Goal: Task Accomplishment & Management: Complete application form

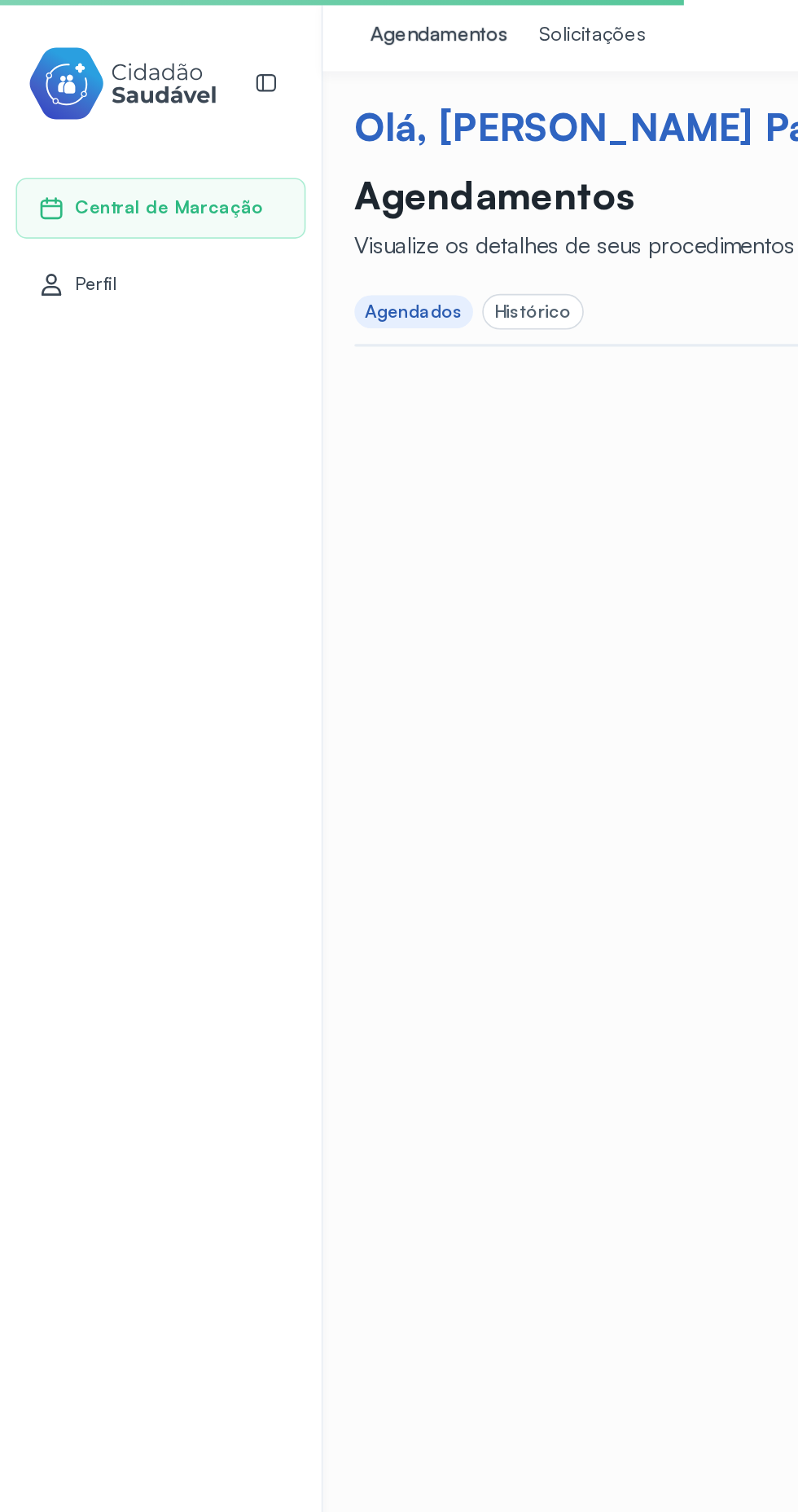
click at [353, 29] on div "Solicitações" at bounding box center [365, 22] width 66 height 16
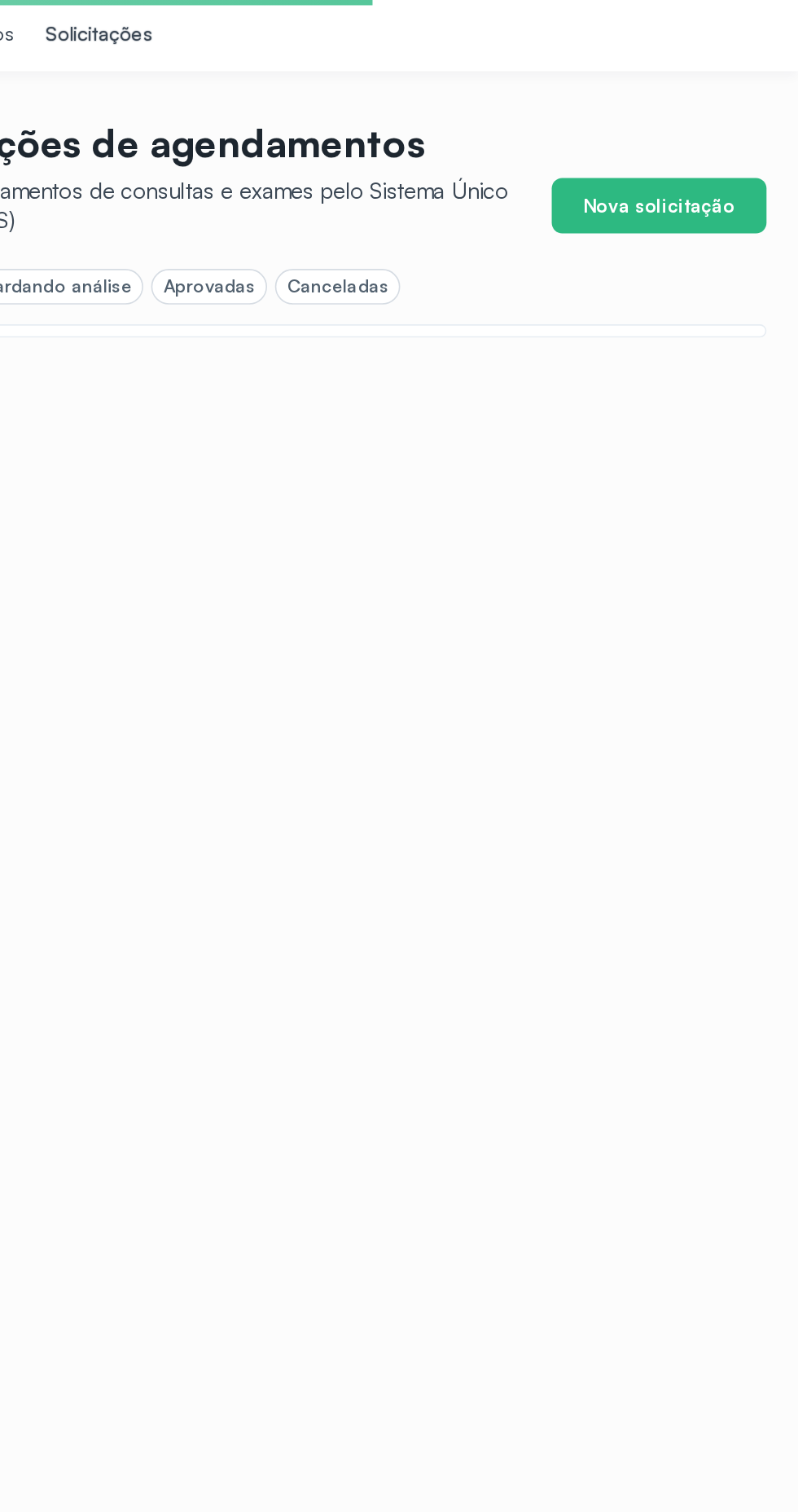
click at [748, 128] on button "Nova solicitação" at bounding box center [711, 127] width 133 height 34
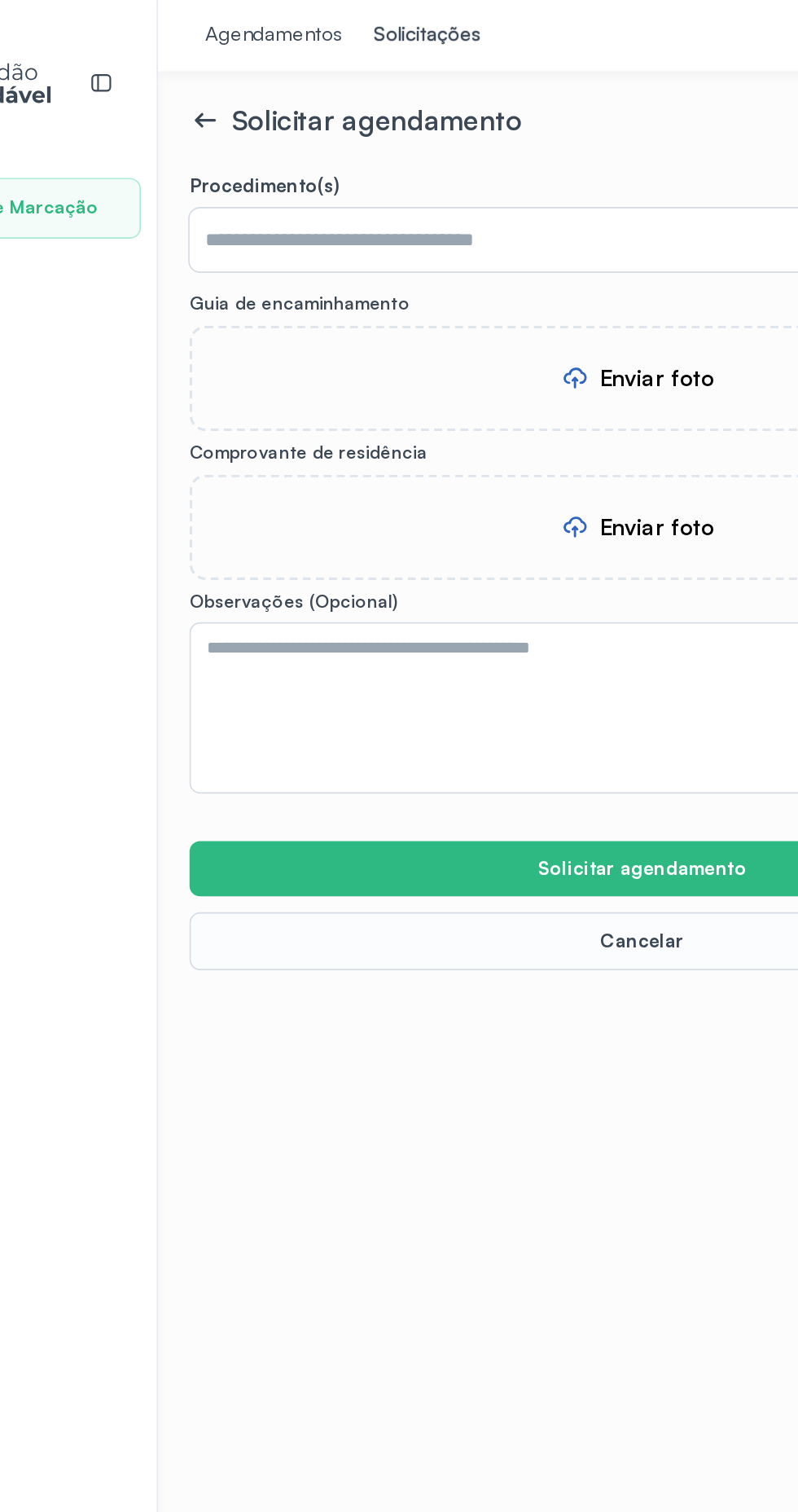
click at [290, 145] on input "text" at bounding box center [499, 148] width 560 height 39
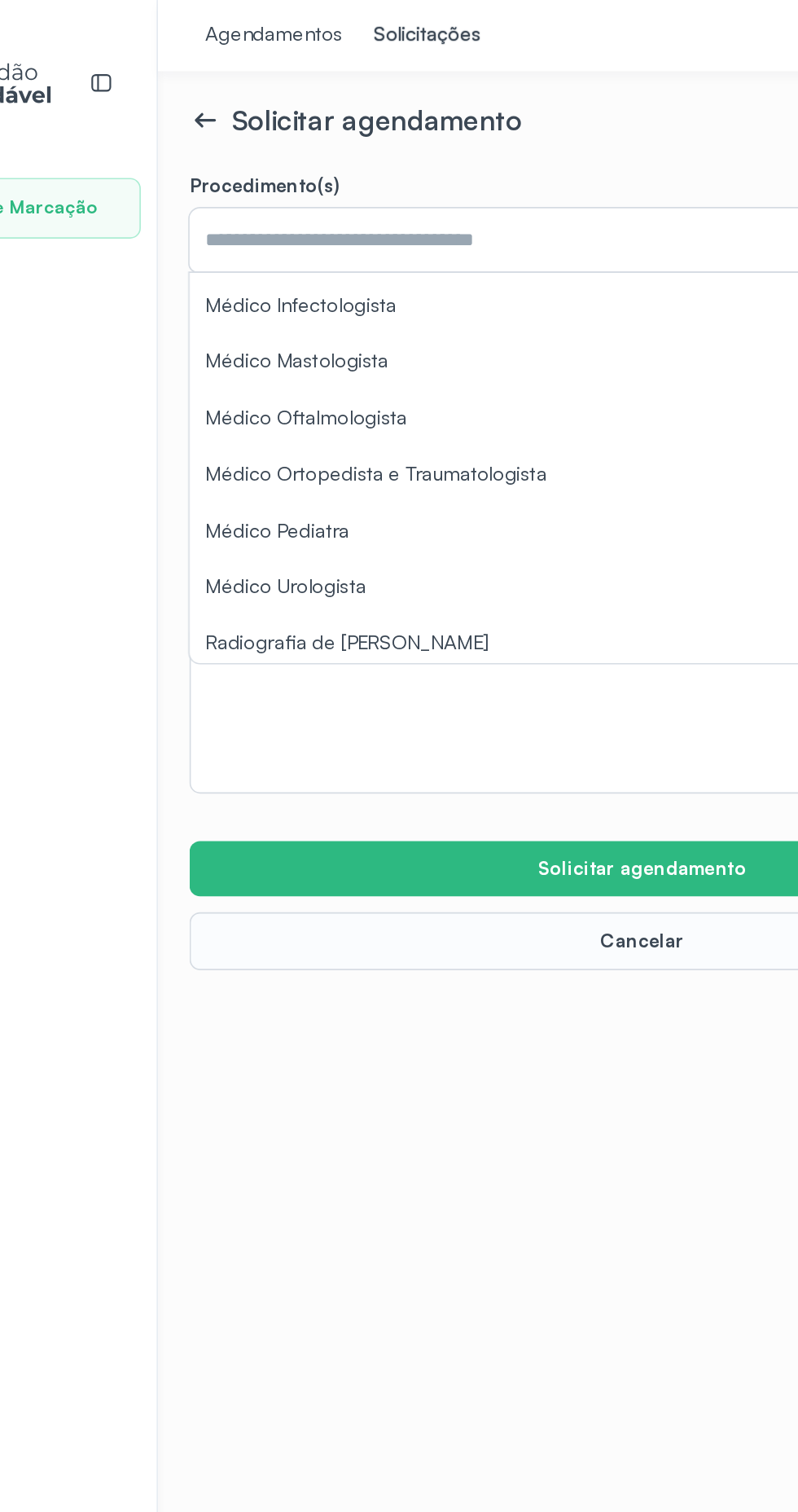
scroll to position [317, 0]
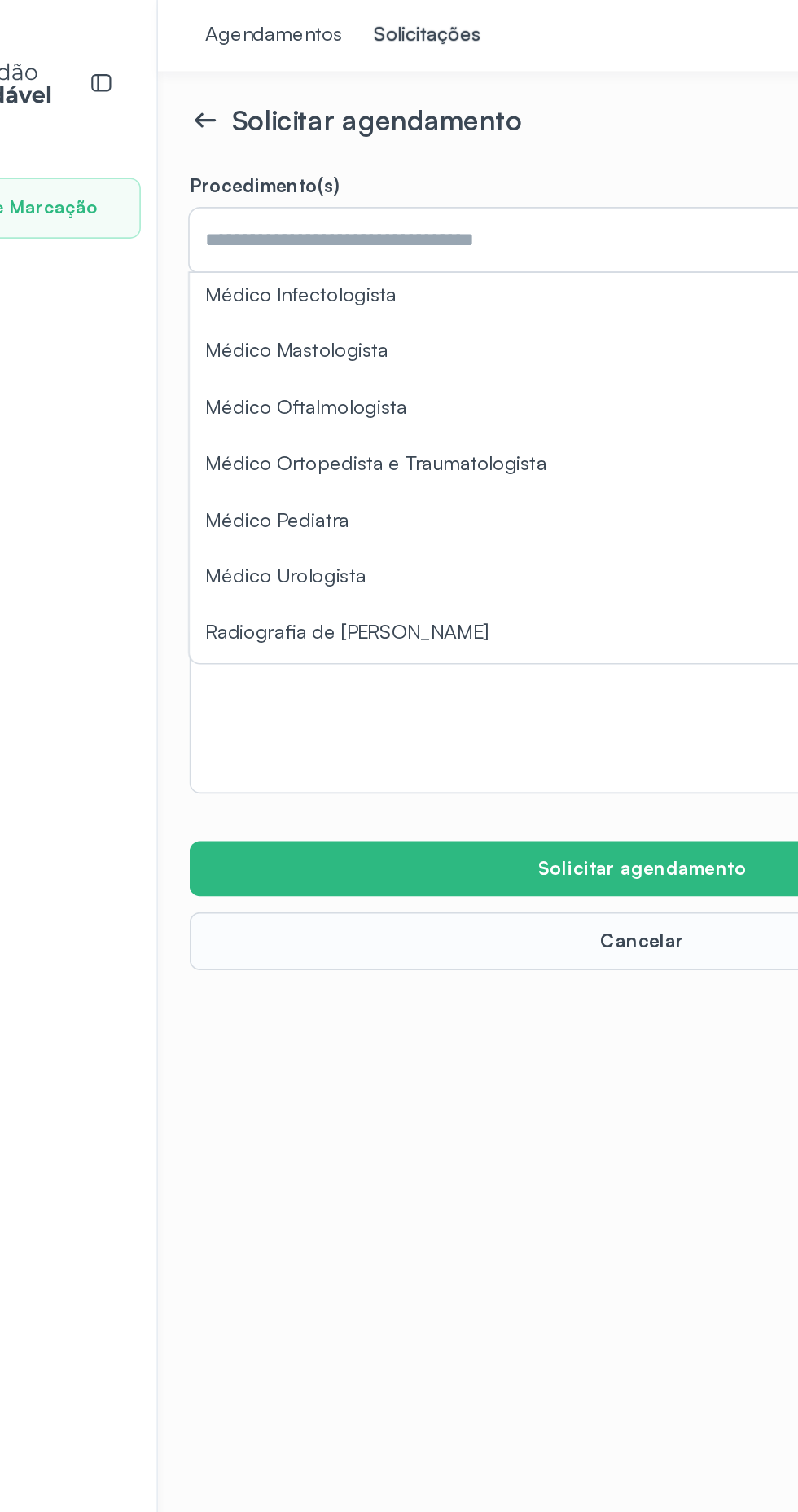
click at [399, 292] on form "Procedimento(s) Ecocardiografia Transtoracica Mamografia Bilateral Para Rastrea…" at bounding box center [499, 354] width 560 height 492
type input "**********"
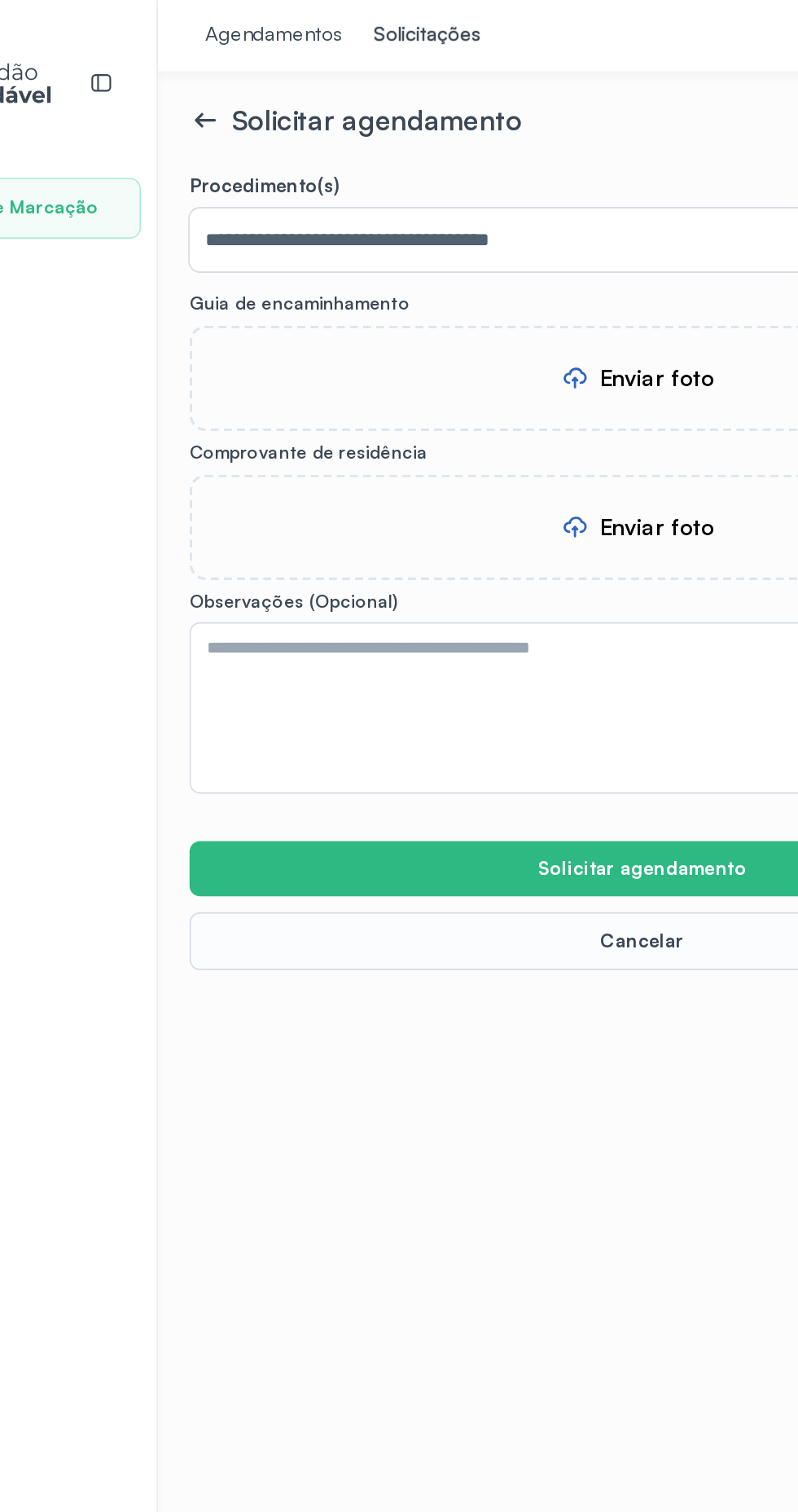
click at [487, 217] on div "Enviar foto" at bounding box center [499, 234] width 560 height 65
click at [525, 317] on div "Enviar foto" at bounding box center [507, 325] width 71 height 17
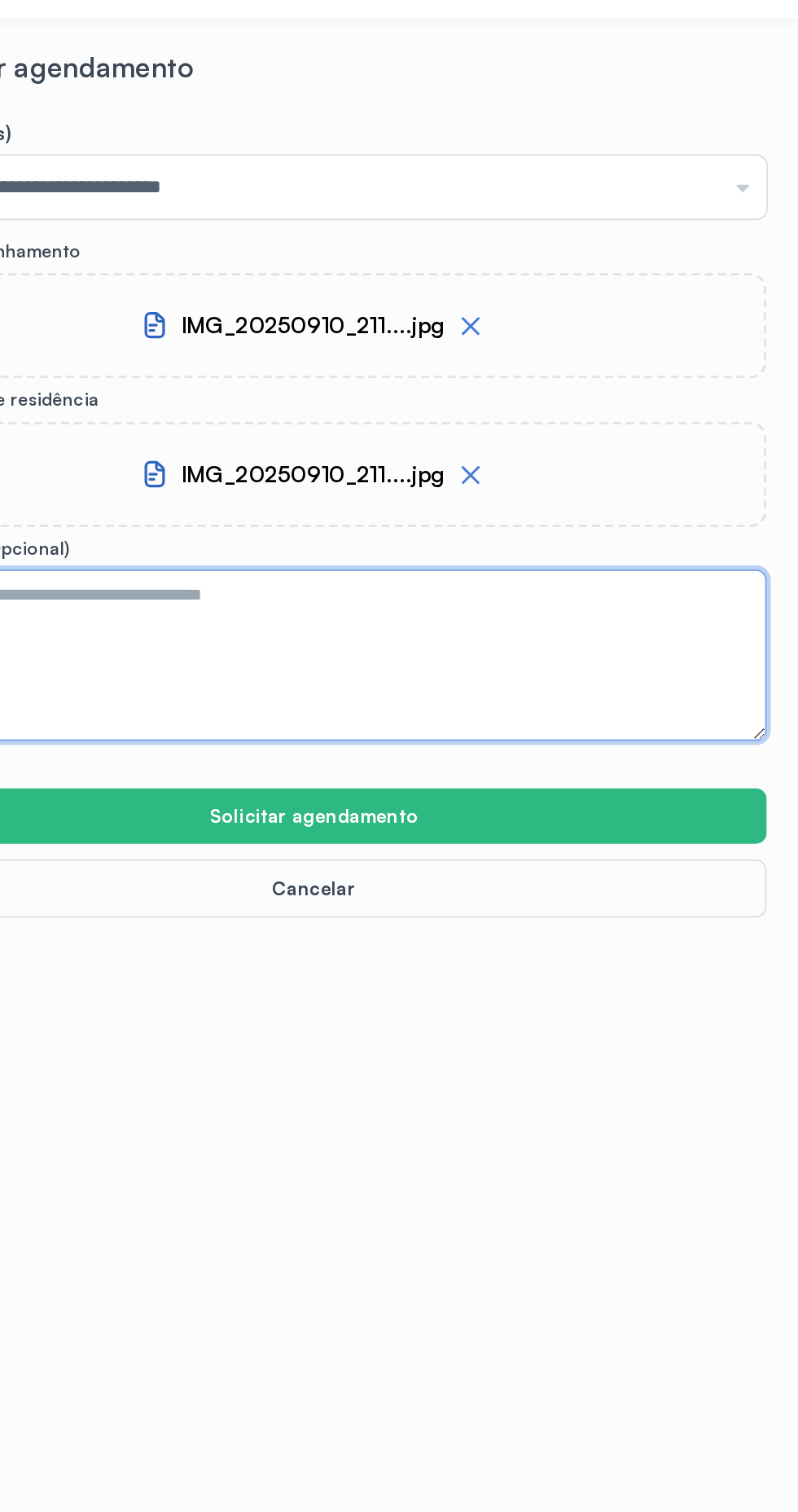
click at [485, 440] on textarea at bounding box center [499, 437] width 560 height 106
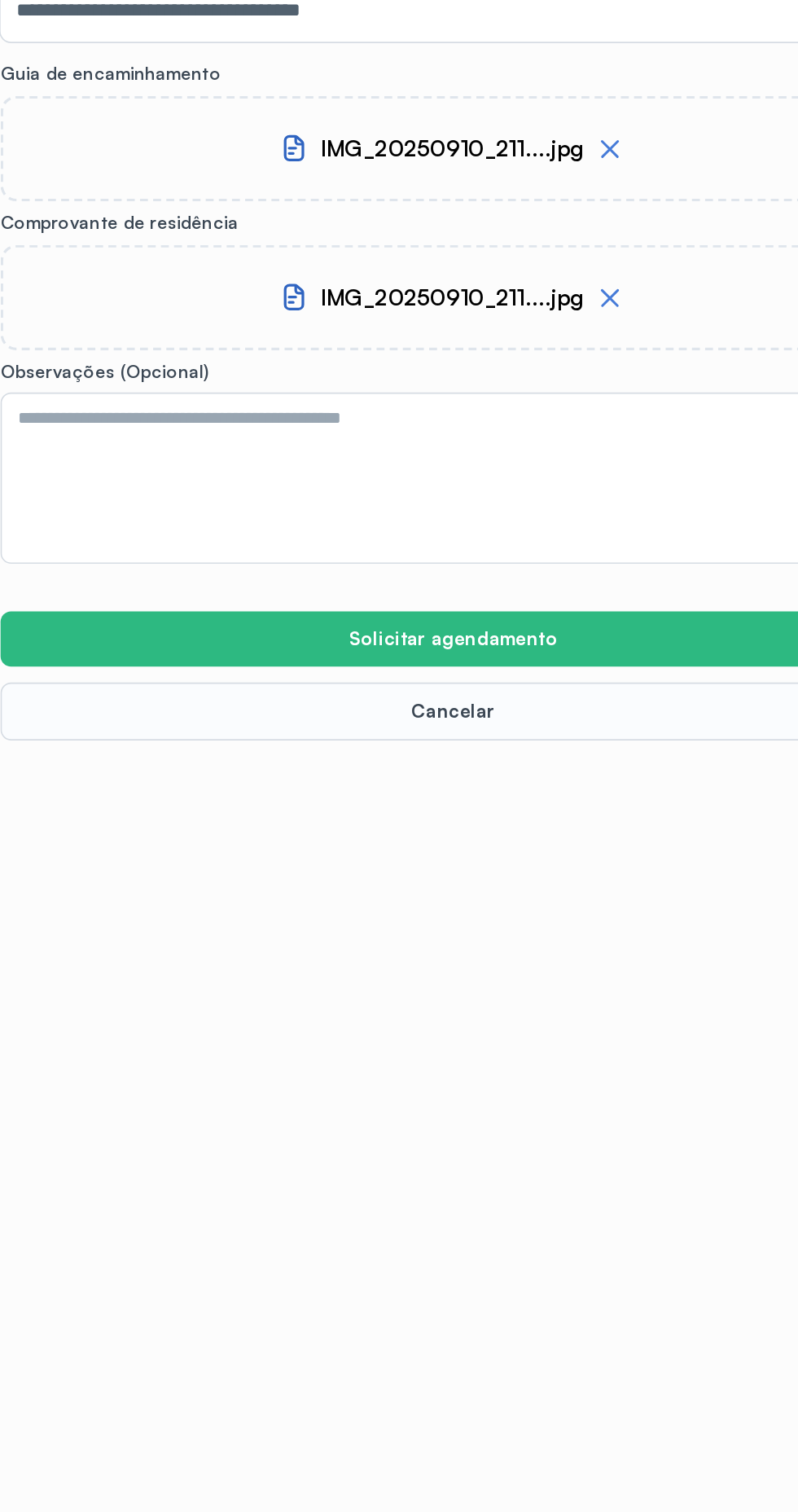
click at [650, 622] on div "**********" at bounding box center [499, 756] width 599 height 1512
click at [629, 523] on button "Solicitar agendamento" at bounding box center [499, 537] width 560 height 34
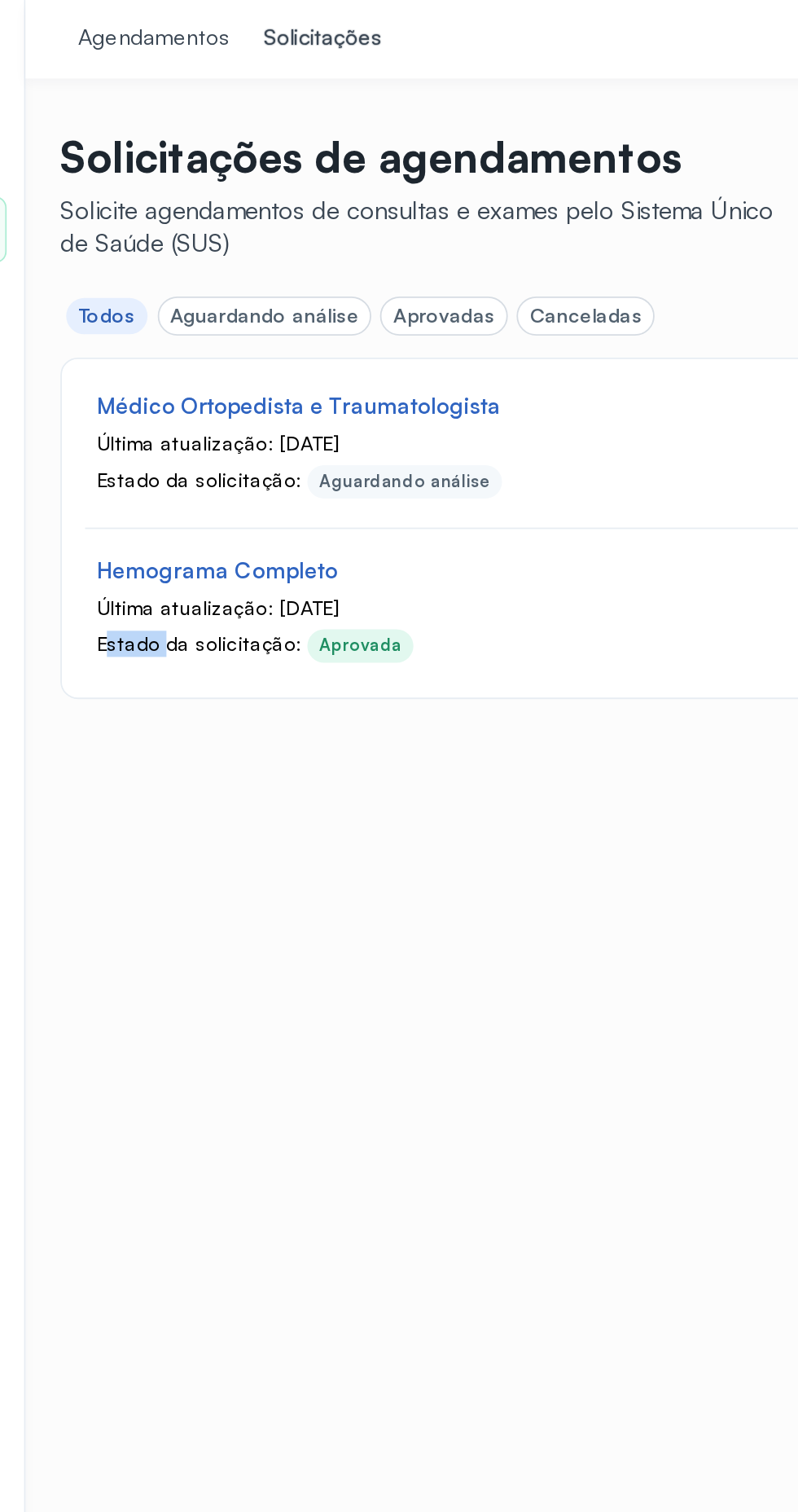
click at [448, 541] on div "Agendamentos Solicitações Solicitações de agendamentos Solicite agendamentos de…" at bounding box center [499, 756] width 599 height 1512
click at [498, 263] on div "Estado da solicitação: Aguardando análise" at bounding box center [436, 270] width 393 height 16
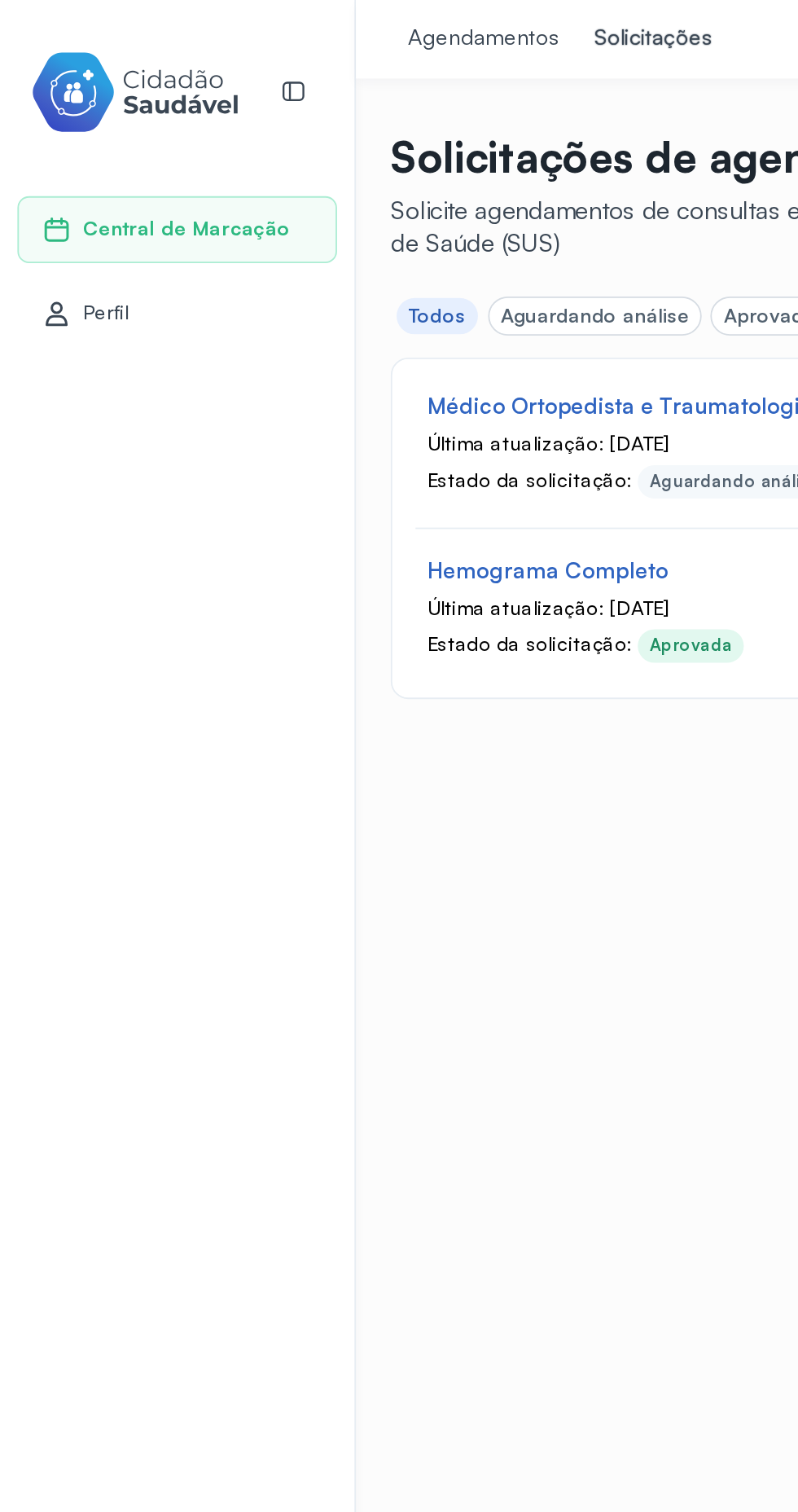
click at [65, 176] on span "Perfil" at bounding box center [59, 176] width 26 height 14
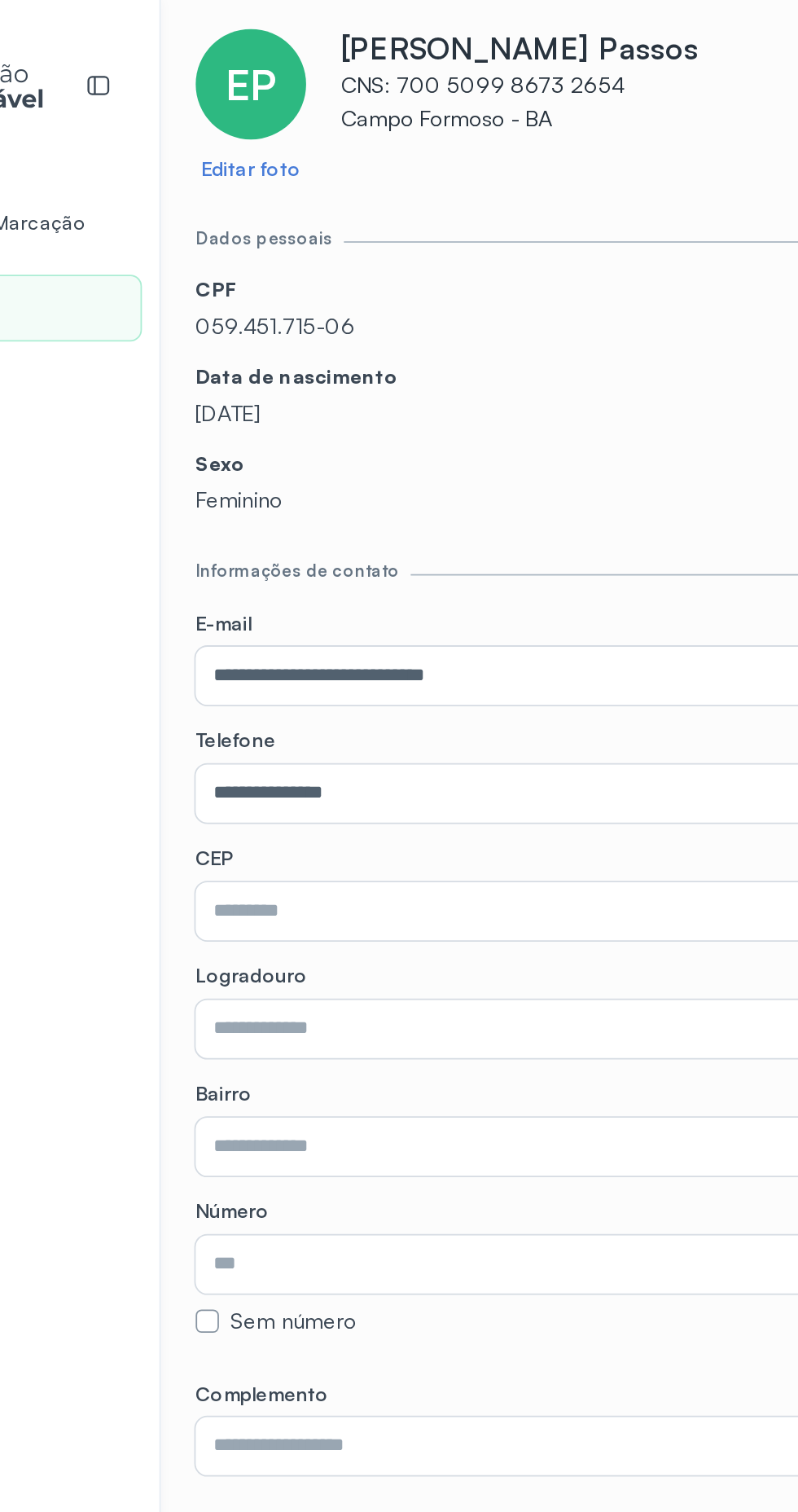
click at [408, 285] on p "Feminino" at bounding box center [499, 284] width 560 height 15
click at [377, 271] on div "Sexo Feminino" at bounding box center [499, 275] width 560 height 36
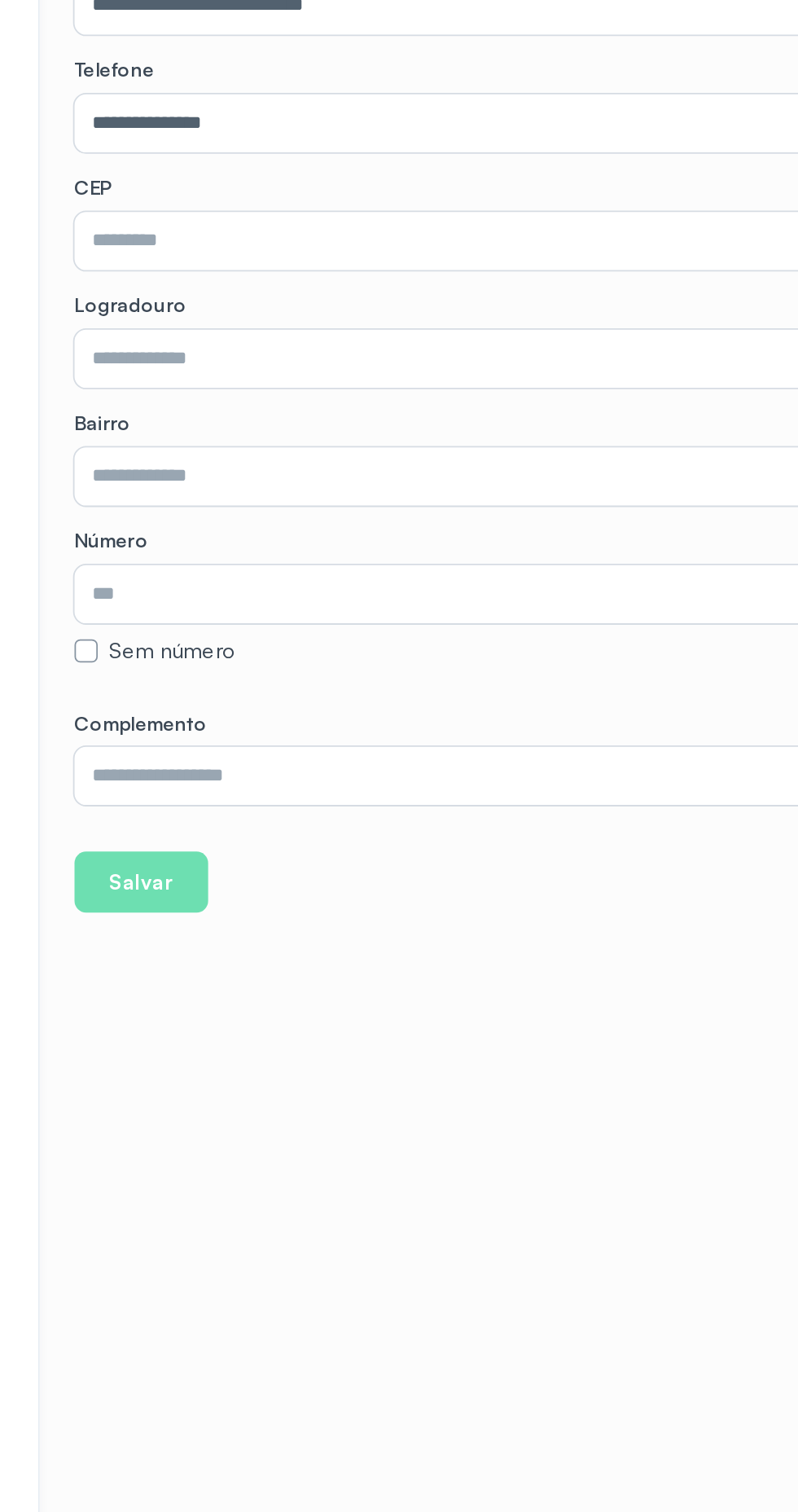
click at [461, 518] on input "text" at bounding box center [496, 514] width 553 height 32
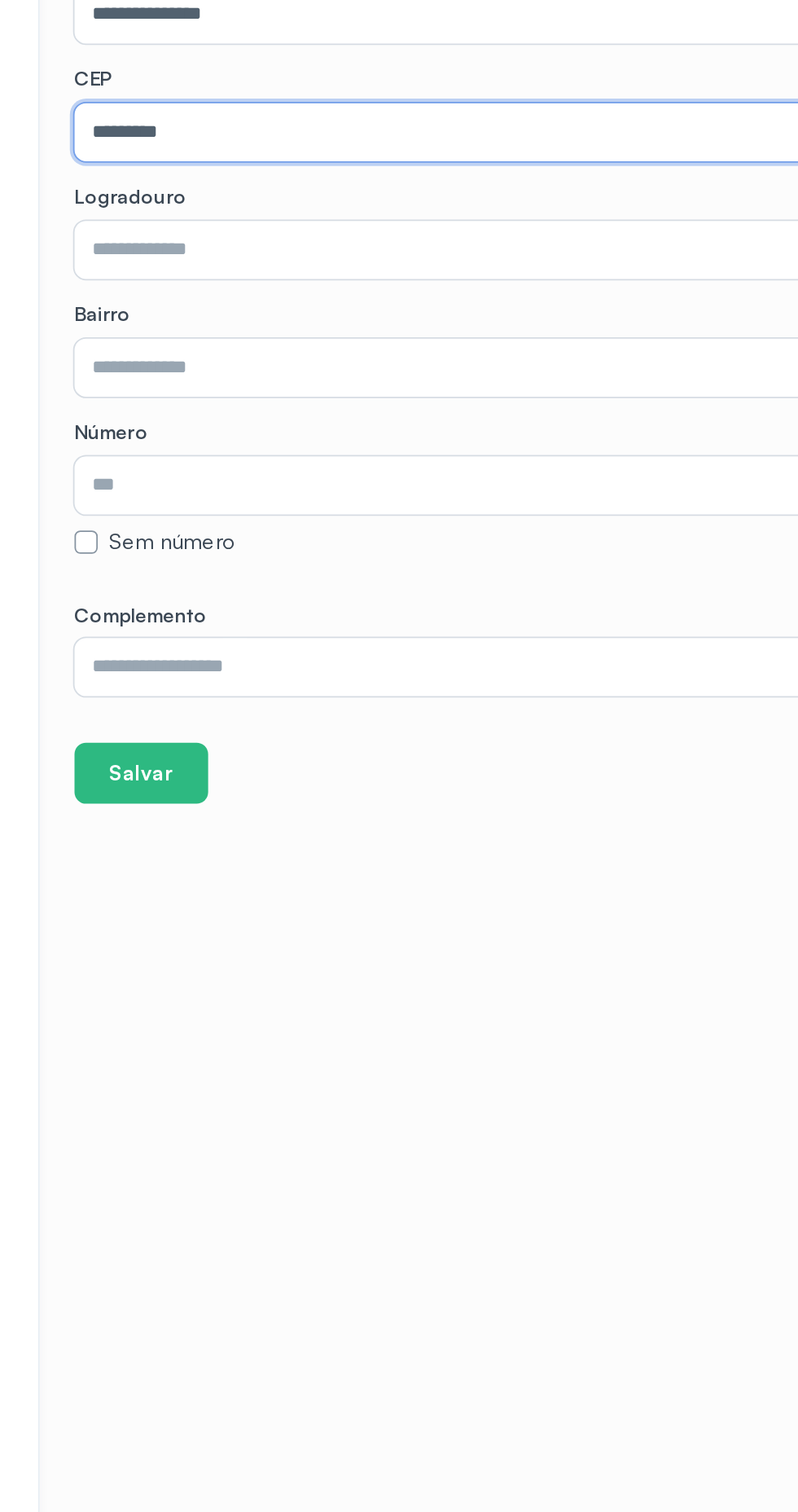
click at [448, 516] on input "*********" at bounding box center [496, 514] width 553 height 32
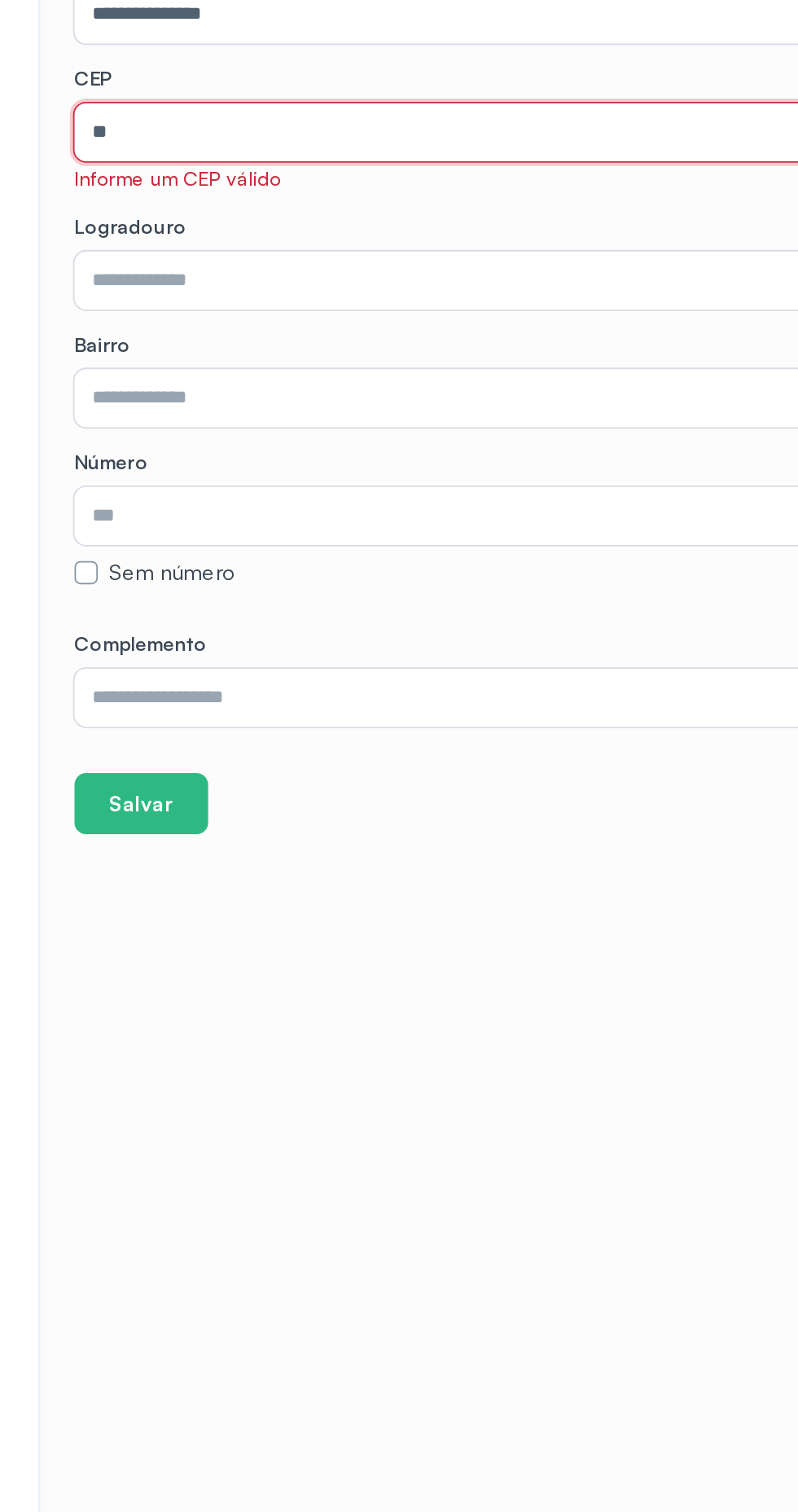
type input "*"
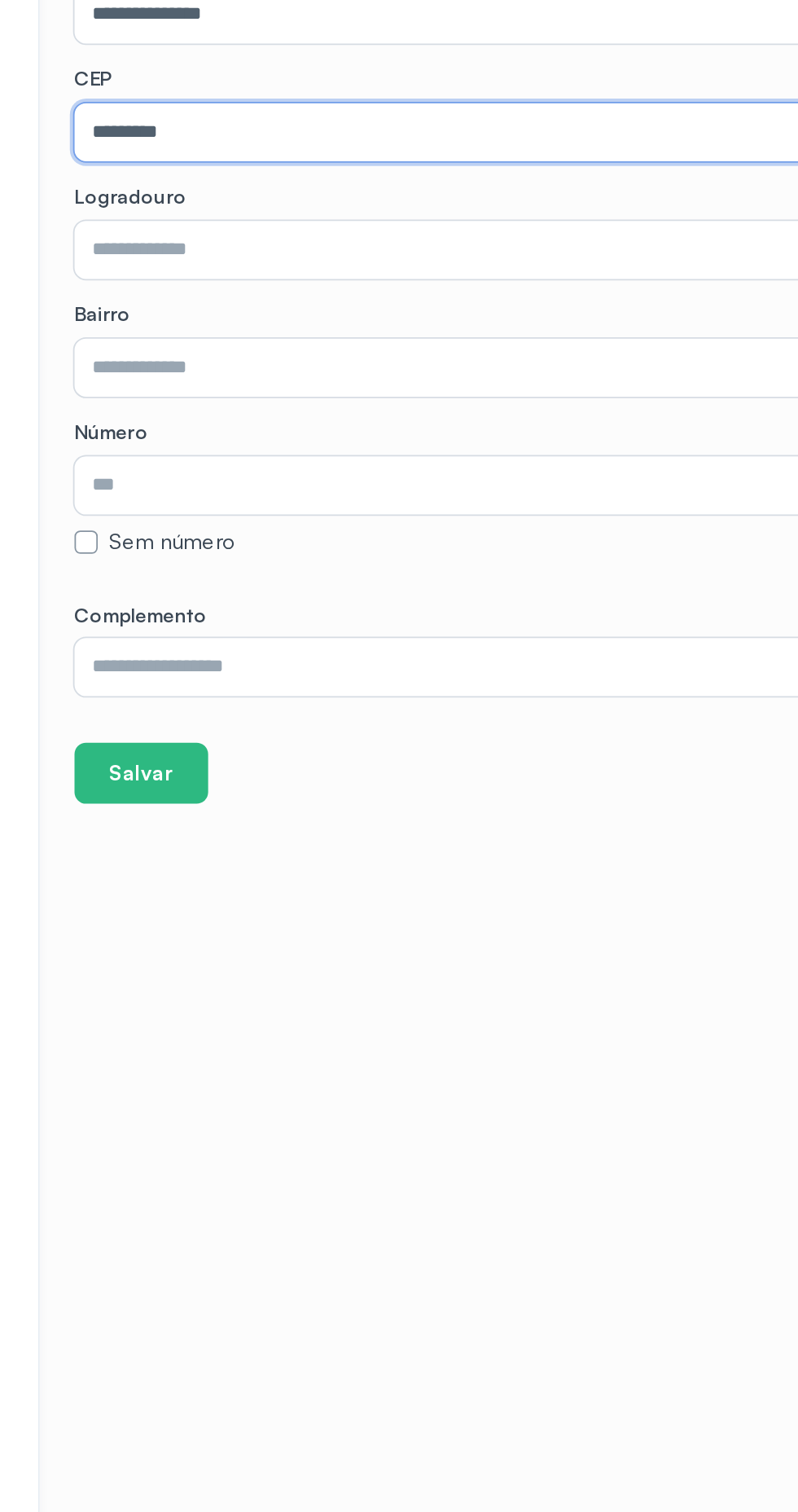
type input "*********"
click at [417, 584] on input "text" at bounding box center [496, 580] width 553 height 32
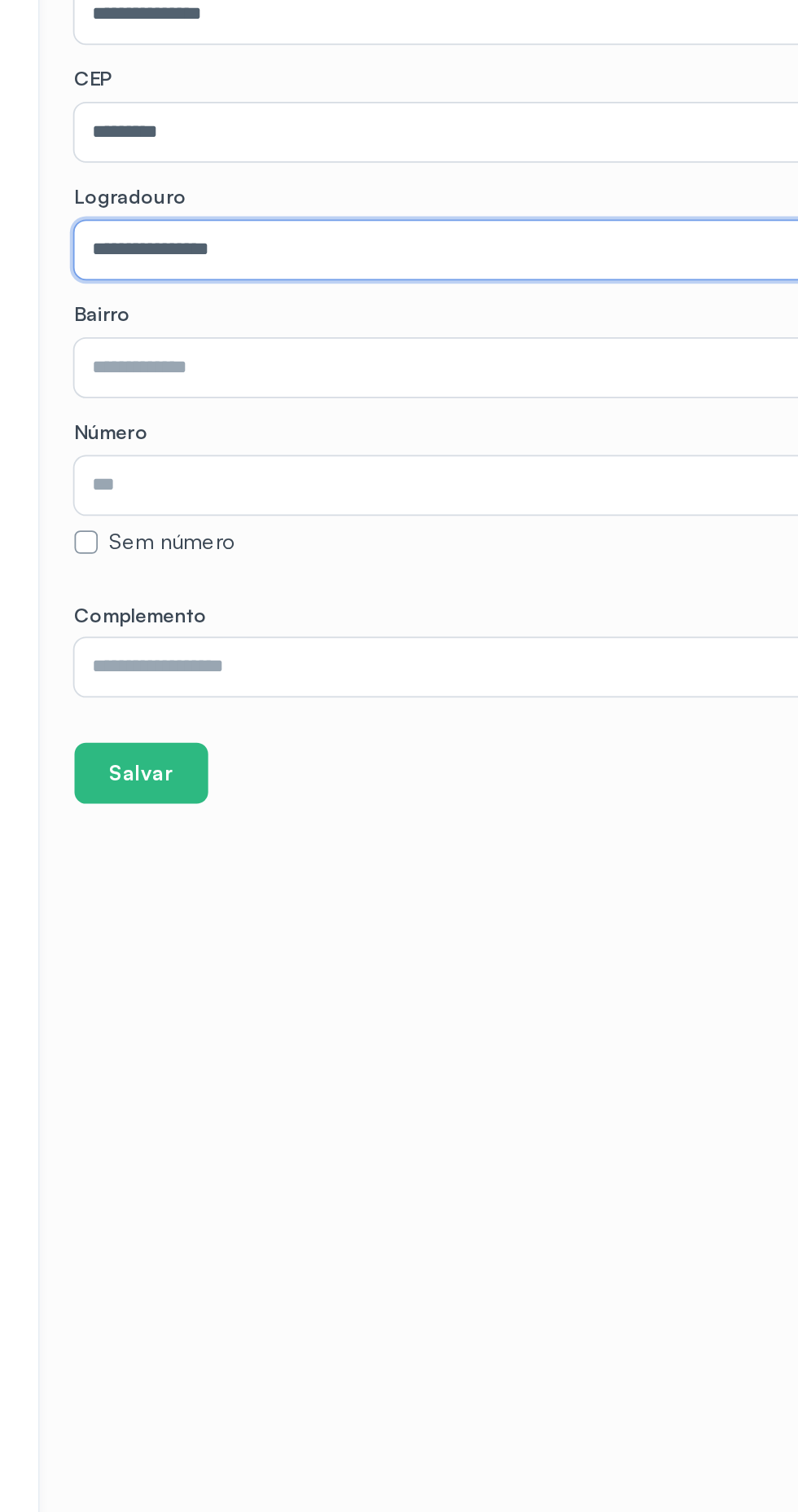
type input "**********"
click at [402, 714] on input "text" at bounding box center [496, 712] width 553 height 32
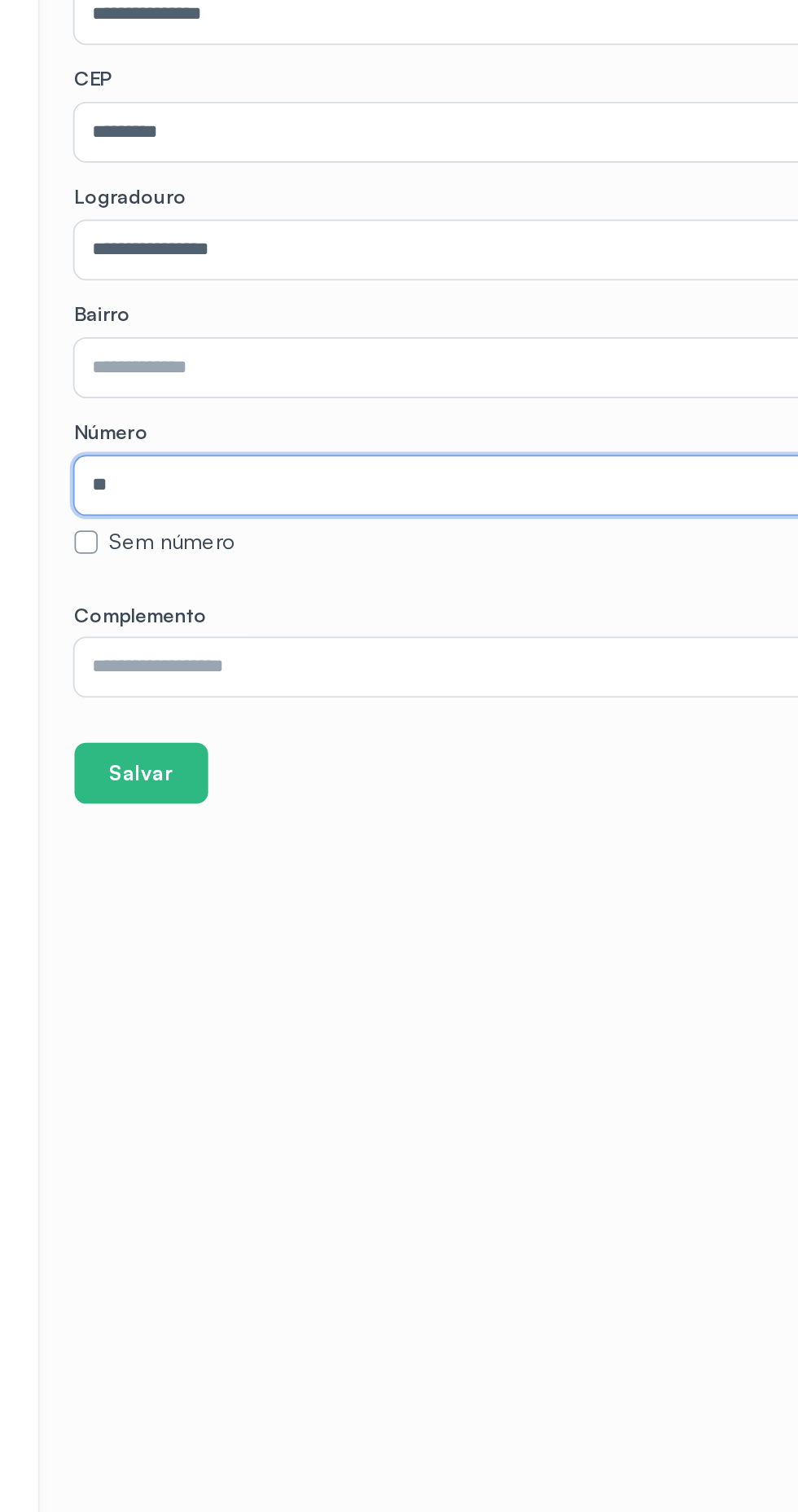
type input "**"
click at [453, 649] on input "text" at bounding box center [496, 646] width 553 height 32
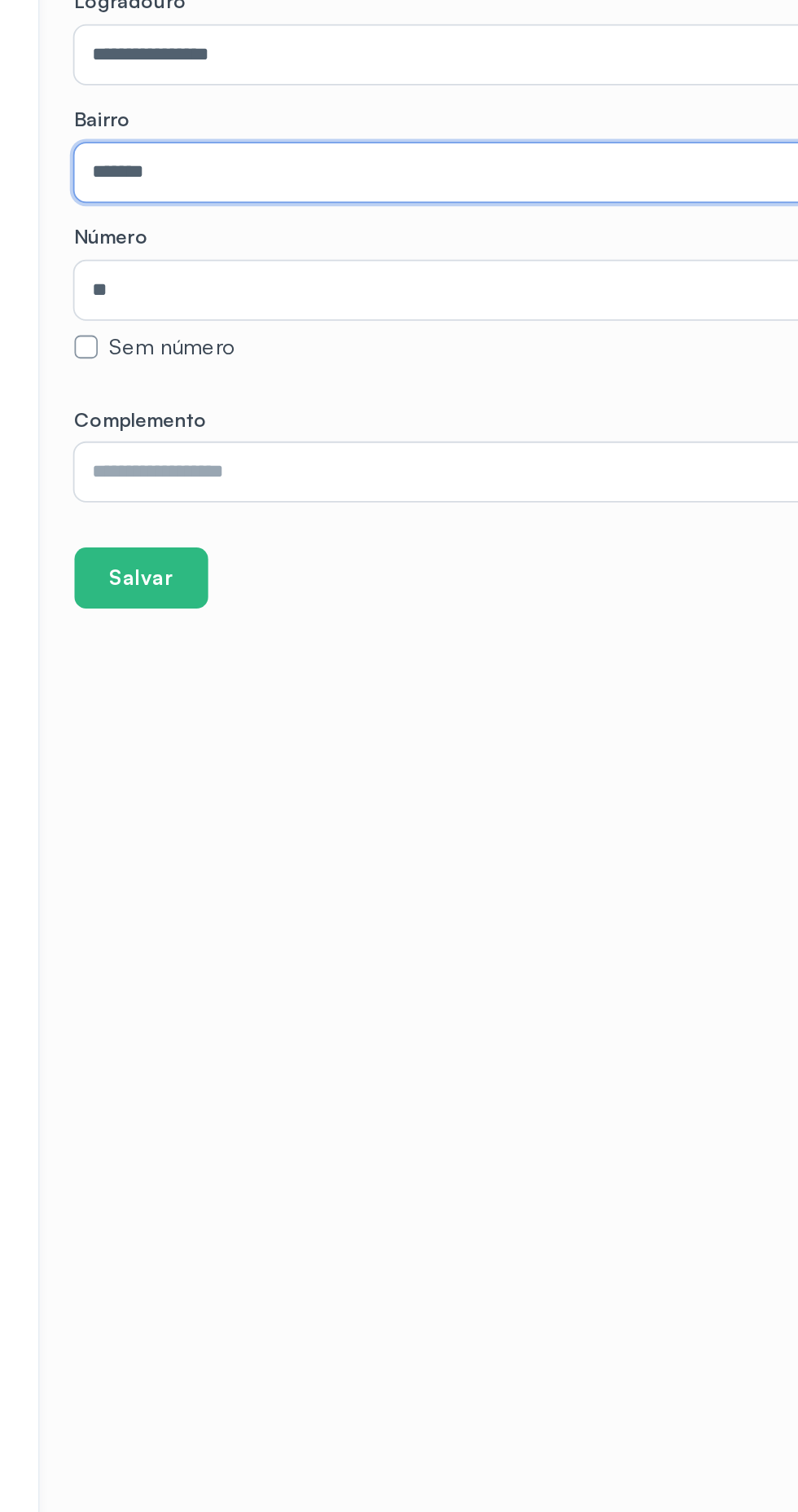
type input "******"
click at [488, 811] on input "text" at bounding box center [496, 814] width 553 height 32
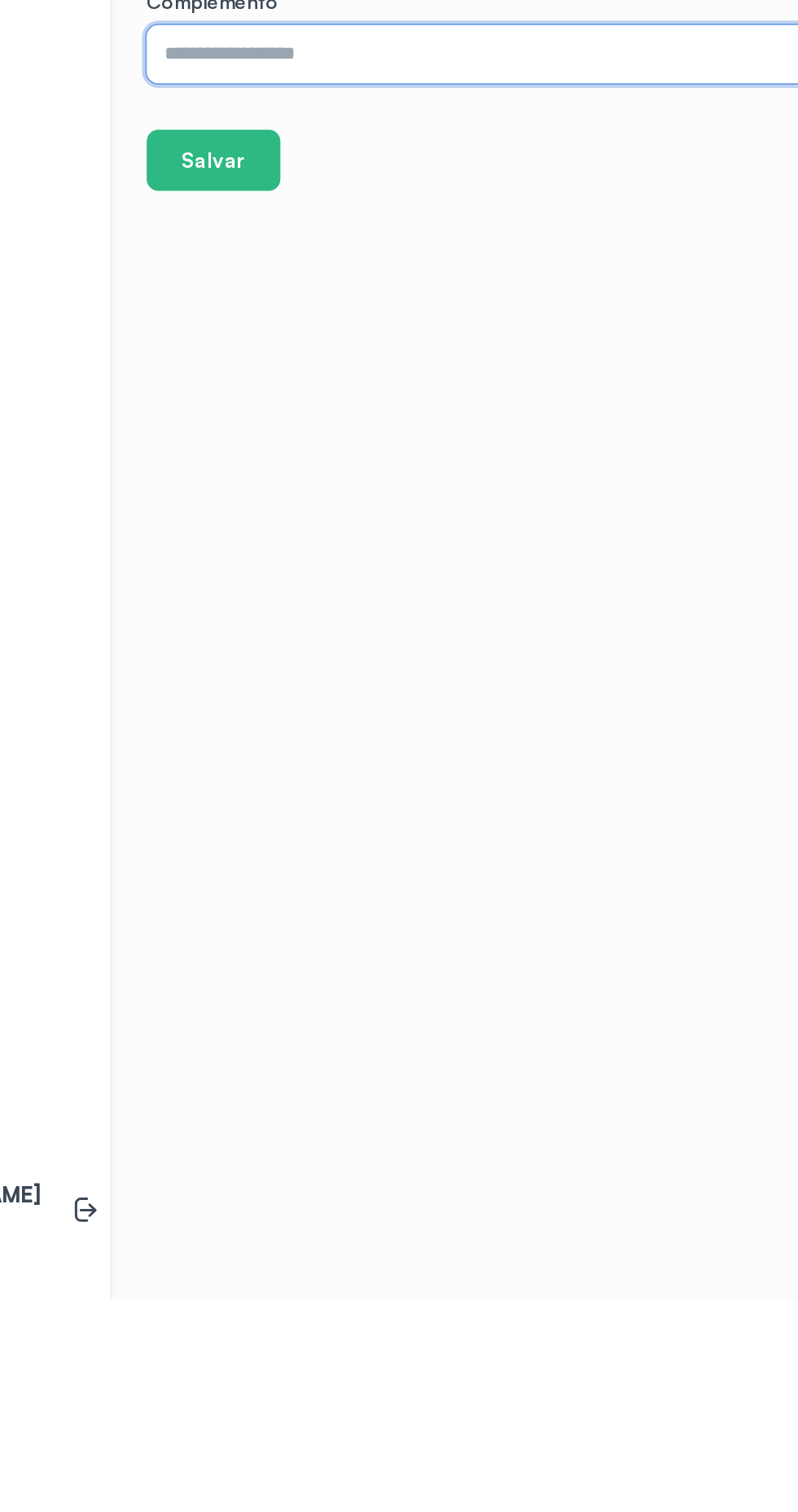
click at [266, 890] on button "Salvar" at bounding box center [256, 874] width 75 height 34
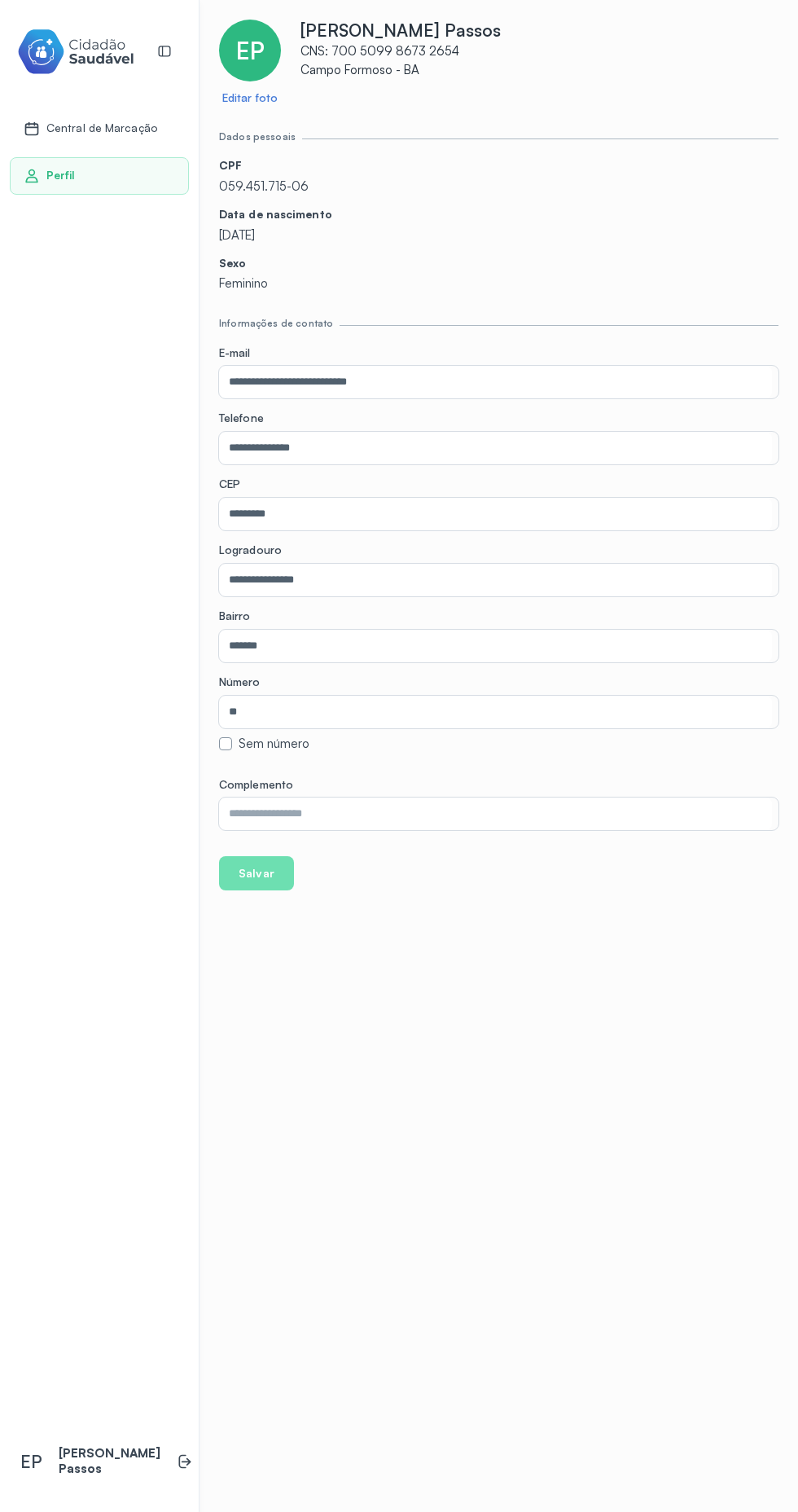
click at [248, 279] on p "Feminino" at bounding box center [499, 284] width 560 height 15
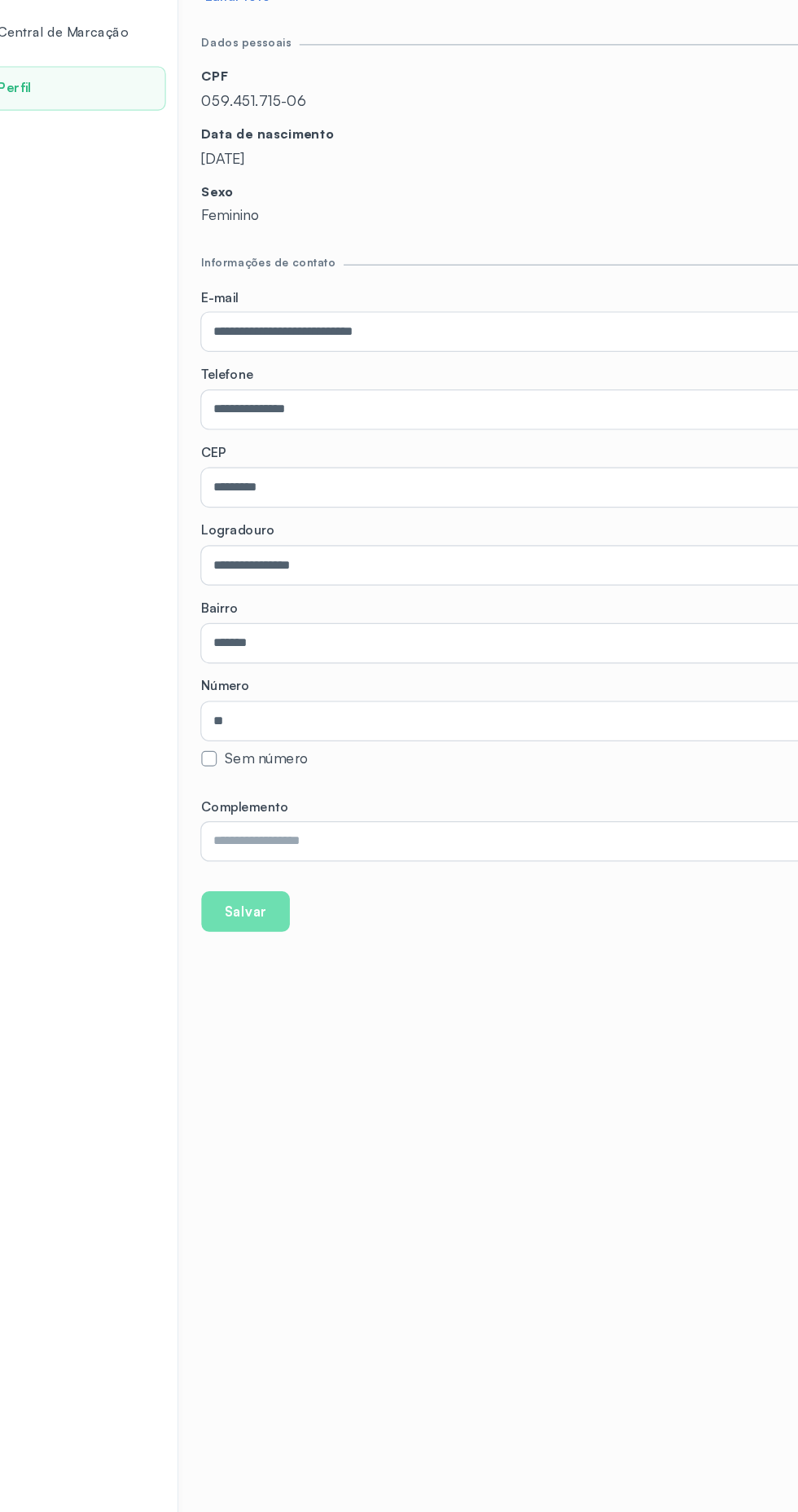
click at [252, 287] on p "Feminino" at bounding box center [499, 284] width 560 height 15
click at [310, 262] on p "Sexo" at bounding box center [499, 263] width 560 height 14
click at [302, 274] on div "Sexo Feminino" at bounding box center [499, 275] width 560 height 36
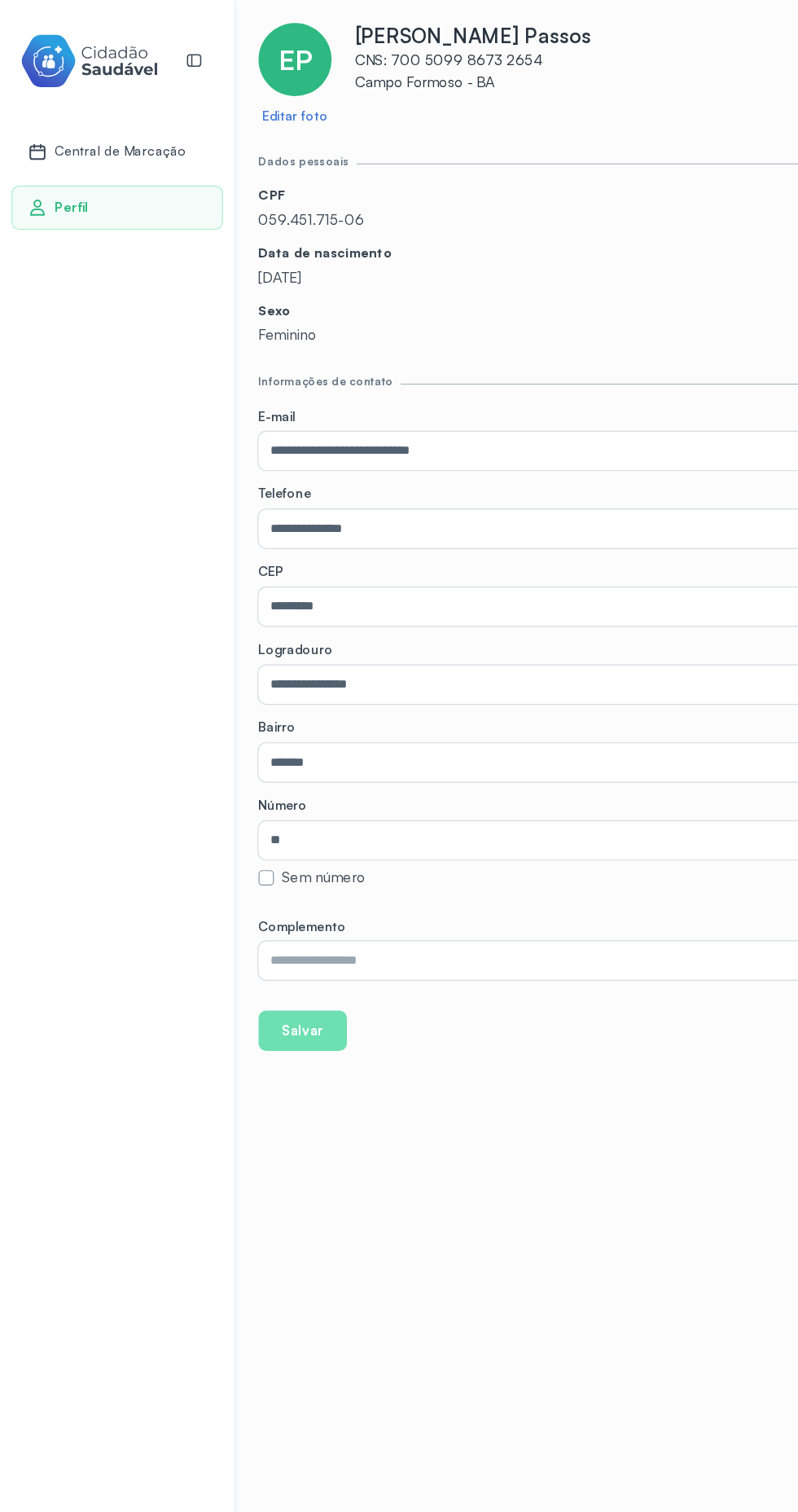
click at [67, 111] on div "Central de Marcação" at bounding box center [99, 128] width 179 height 37
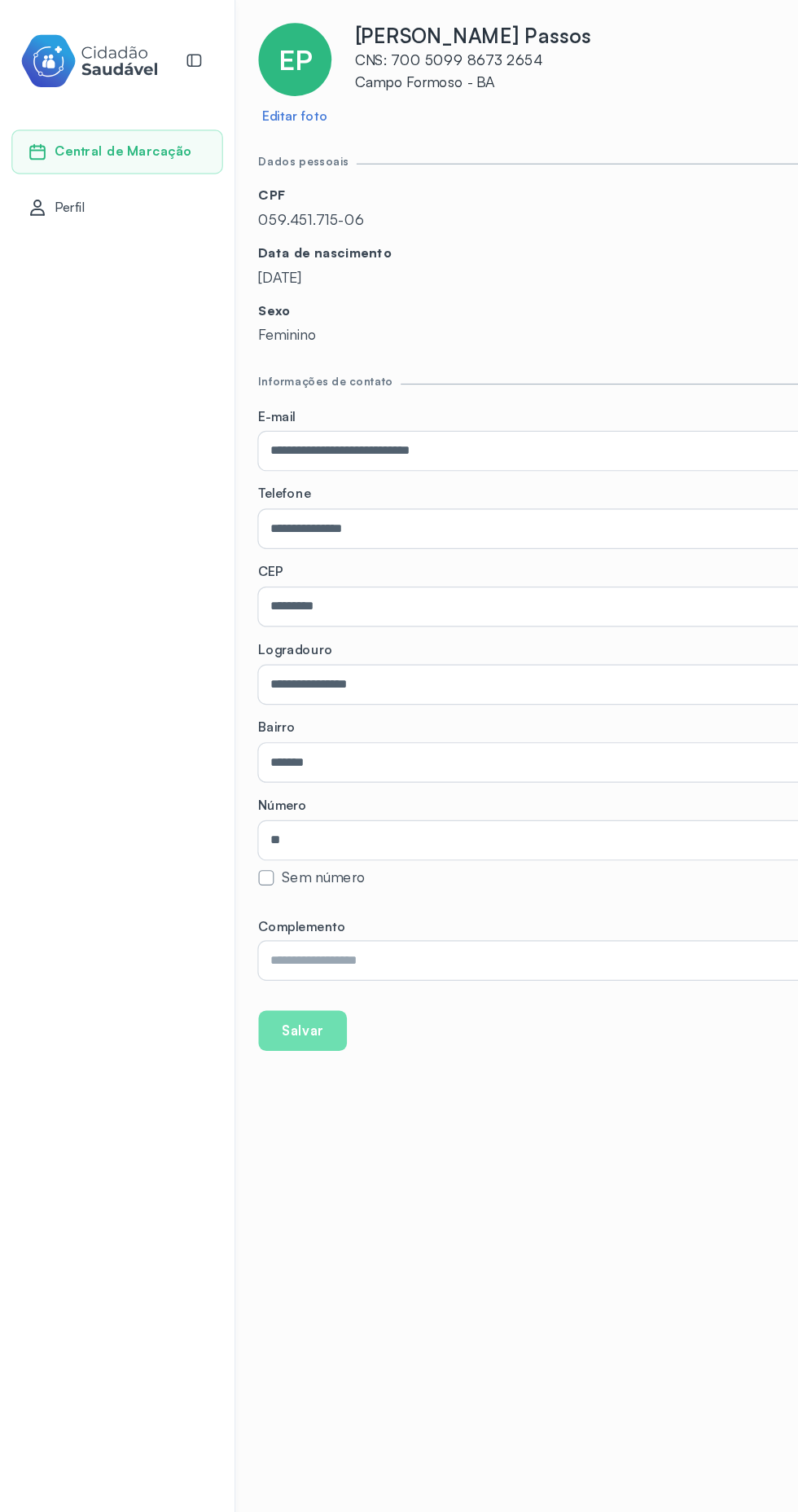
click at [114, 132] on span "Central de Marcação" at bounding box center [105, 128] width 116 height 14
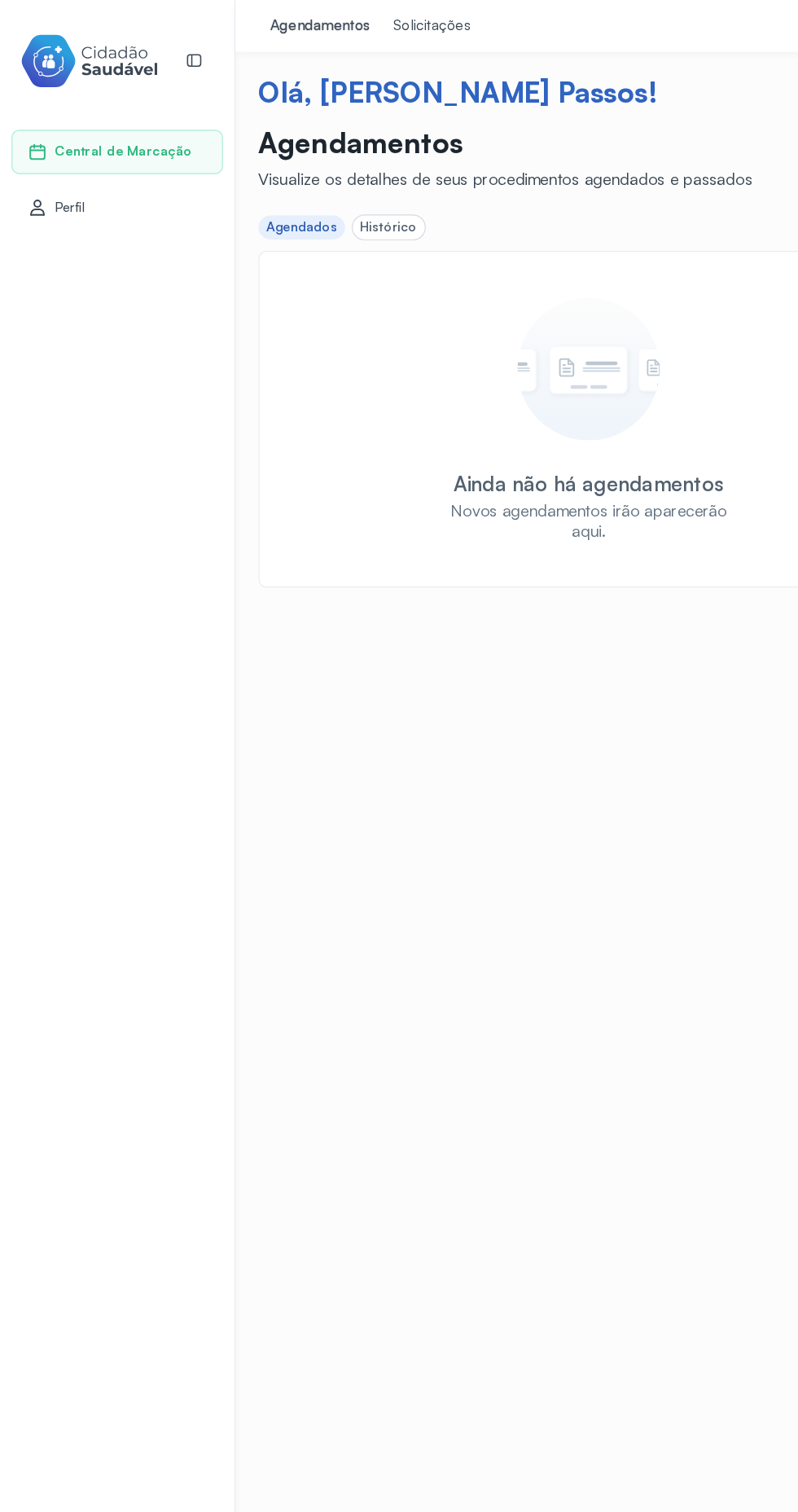
click at [343, 21] on div "Solicitações" at bounding box center [365, 22] width 66 height 16
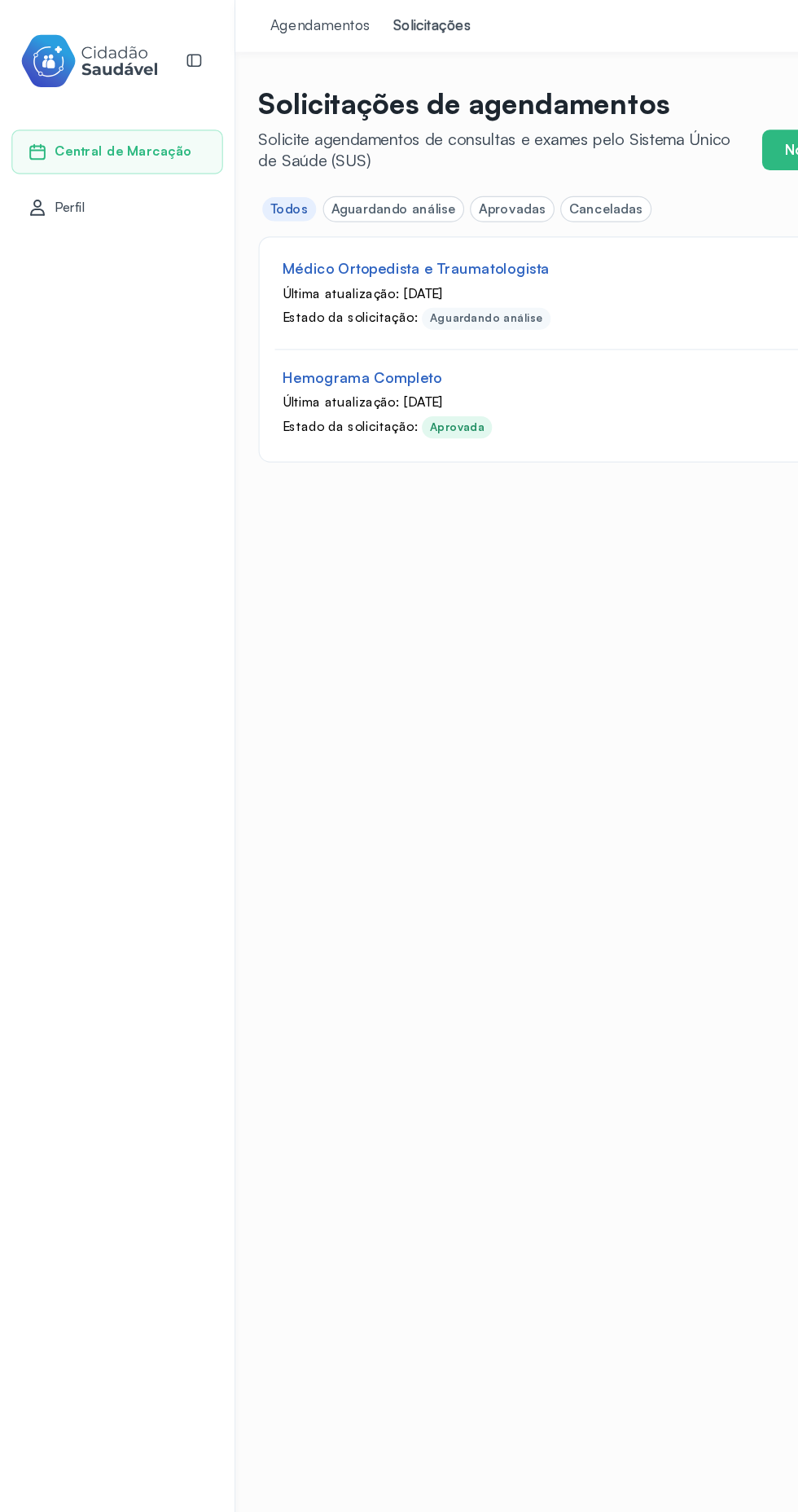
click at [369, 336] on div "Última atualização: 28/08/2025" at bounding box center [436, 341] width 393 height 14
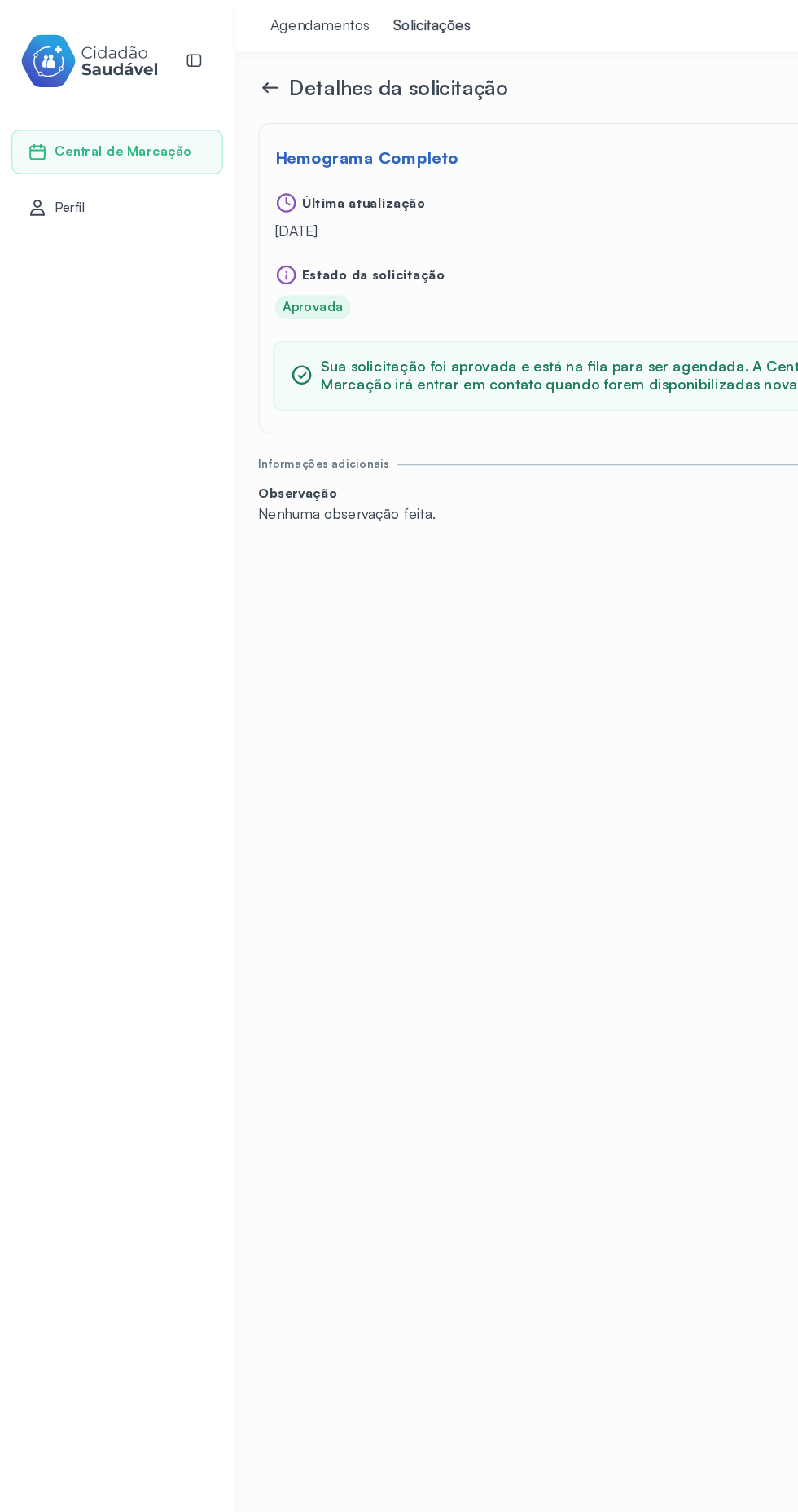
click at [219, 79] on icon at bounding box center [229, 73] width 19 height 19
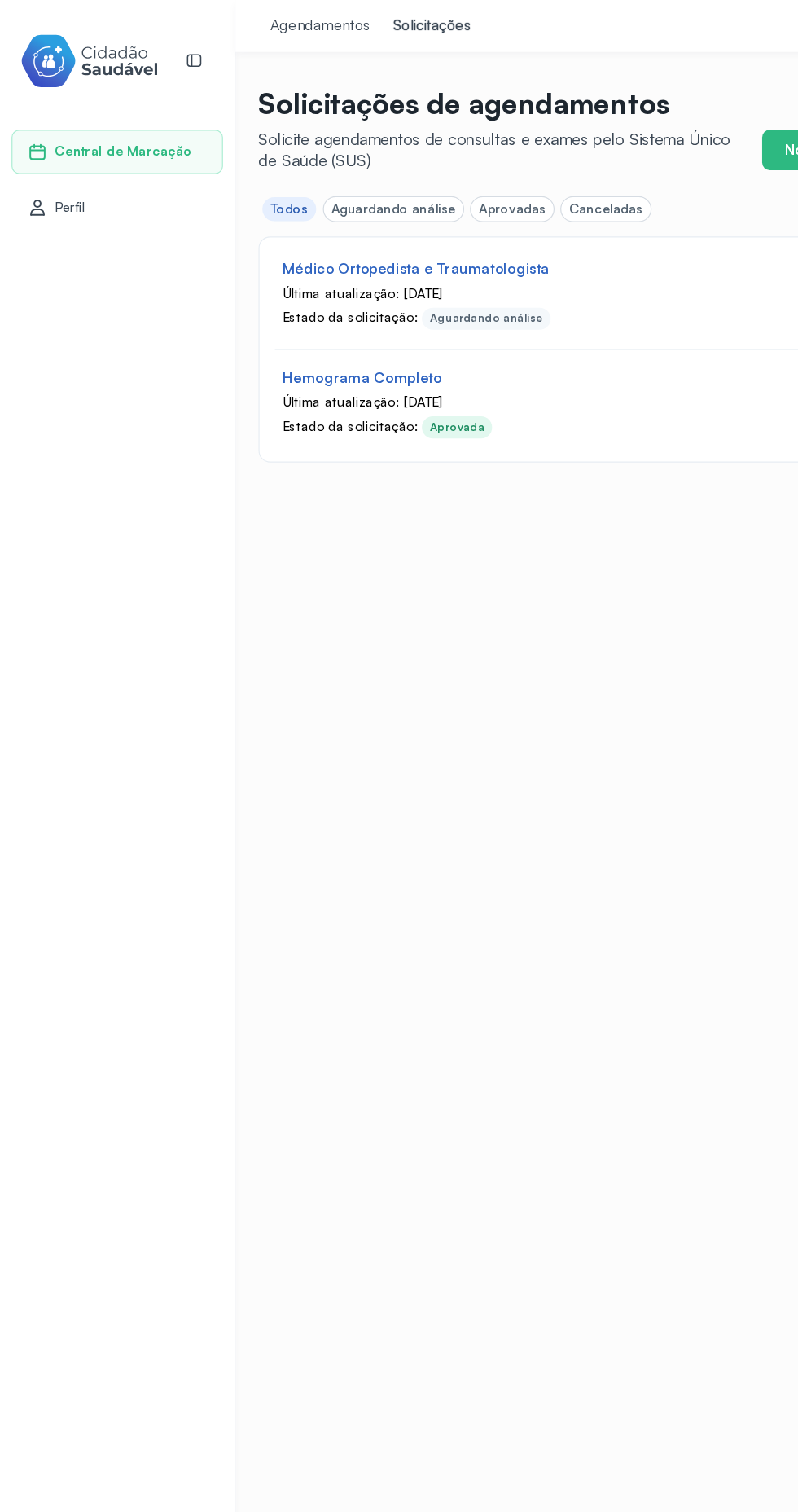
click at [342, 181] on div "Aguardando análise" at bounding box center [334, 176] width 106 height 14
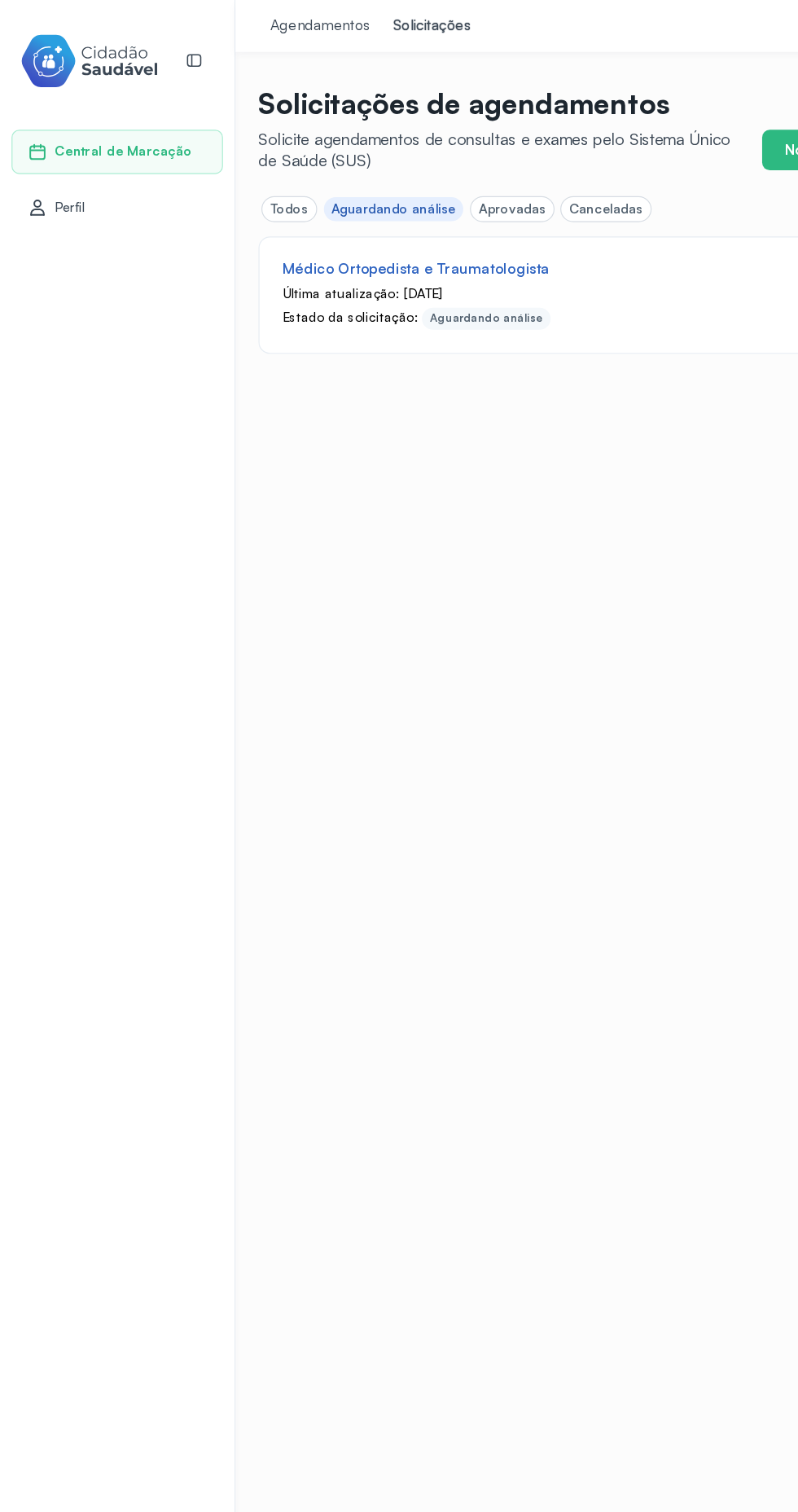
click at [432, 168] on div "Aprovadas" at bounding box center [433, 176] width 70 height 20
click at [484, 176] on div "Canceladas" at bounding box center [514, 176] width 63 height 14
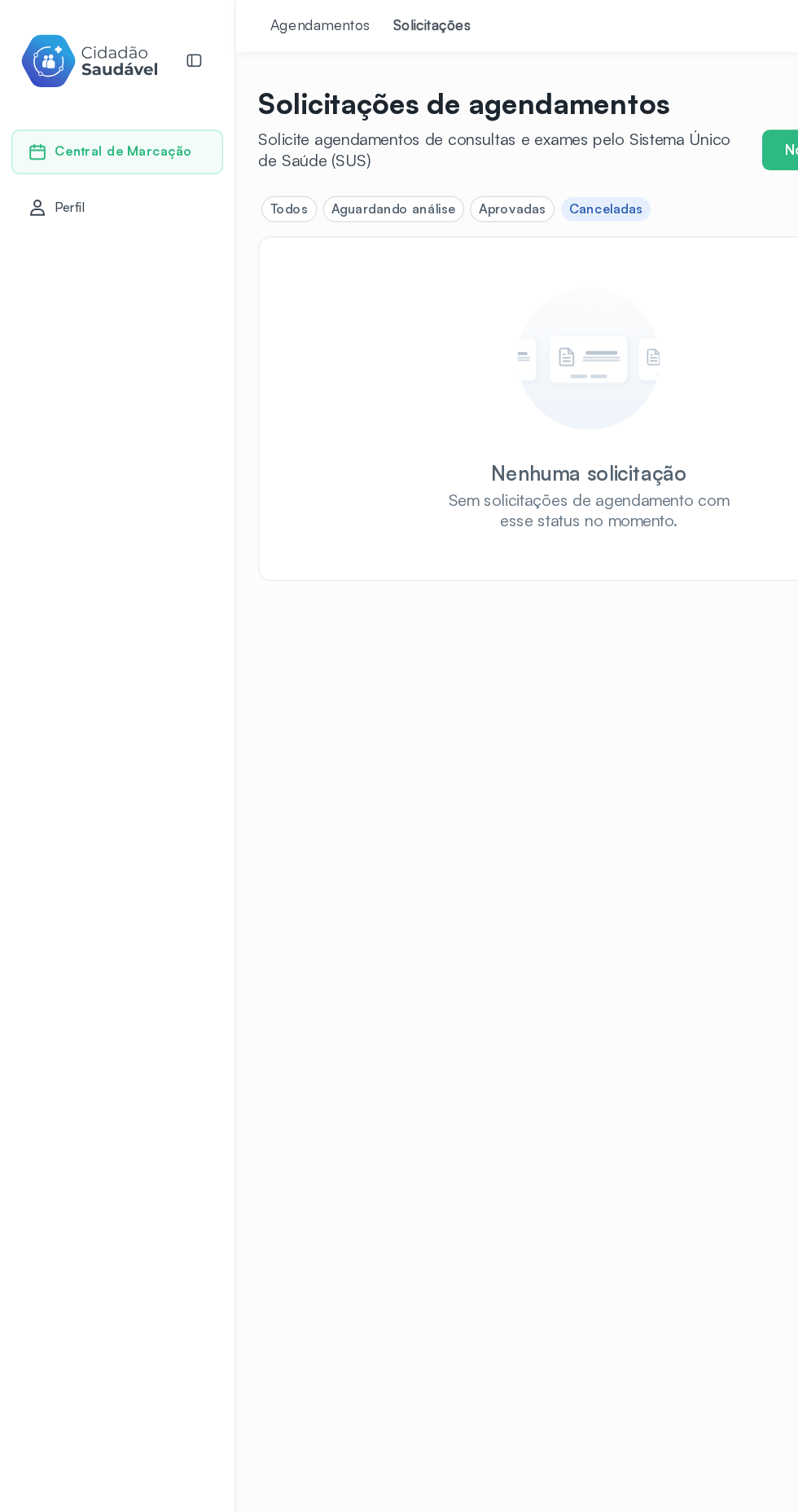
click at [405, 182] on div "Aprovadas" at bounding box center [434, 176] width 57 height 14
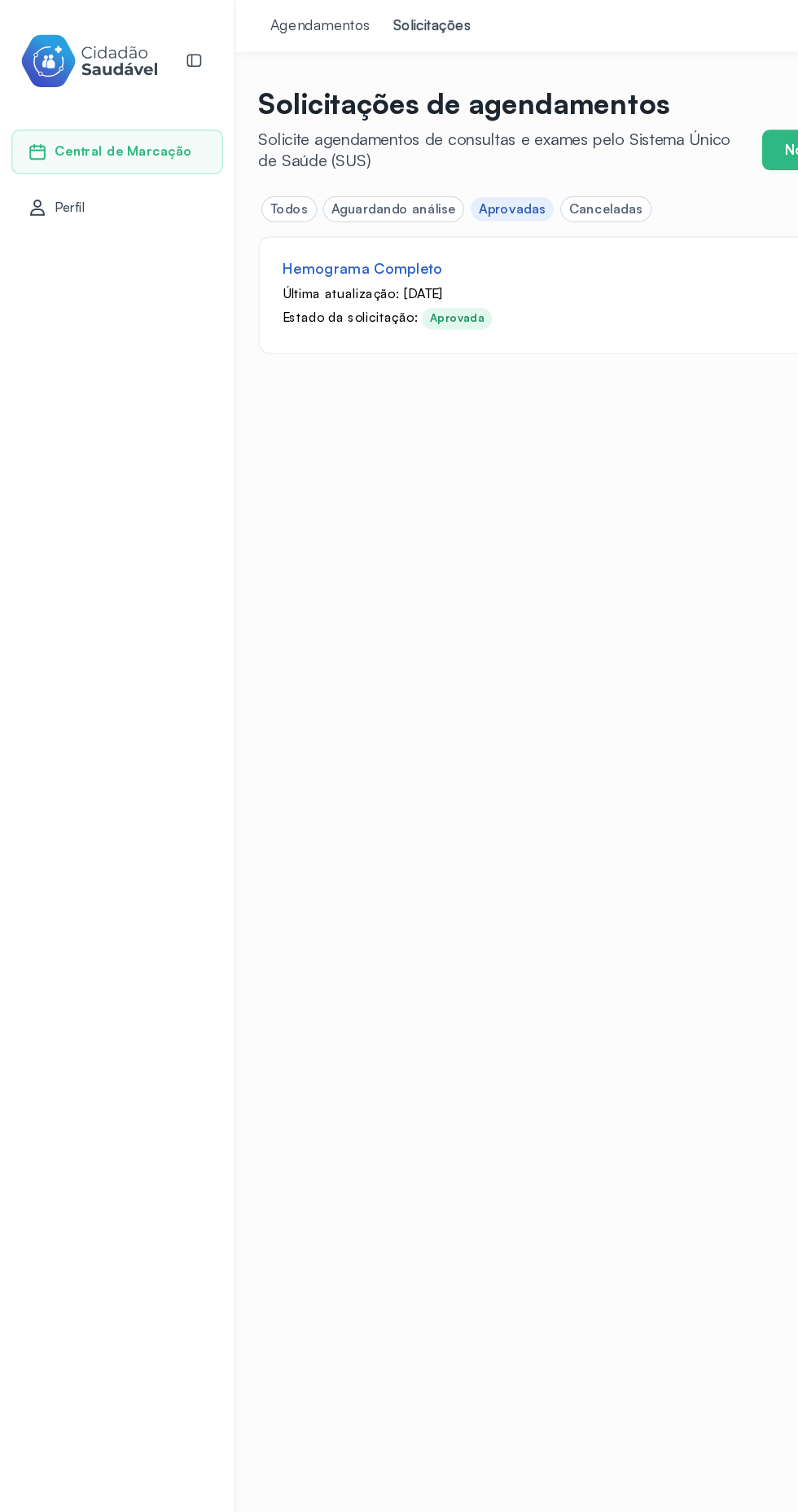
click at [332, 182] on div "Aguardando análise" at bounding box center [334, 176] width 106 height 14
click at [332, 170] on div "Aguardando análise" at bounding box center [334, 176] width 106 height 14
click at [416, 242] on div "Última atualização: 10/09/2025" at bounding box center [436, 249] width 393 height 14
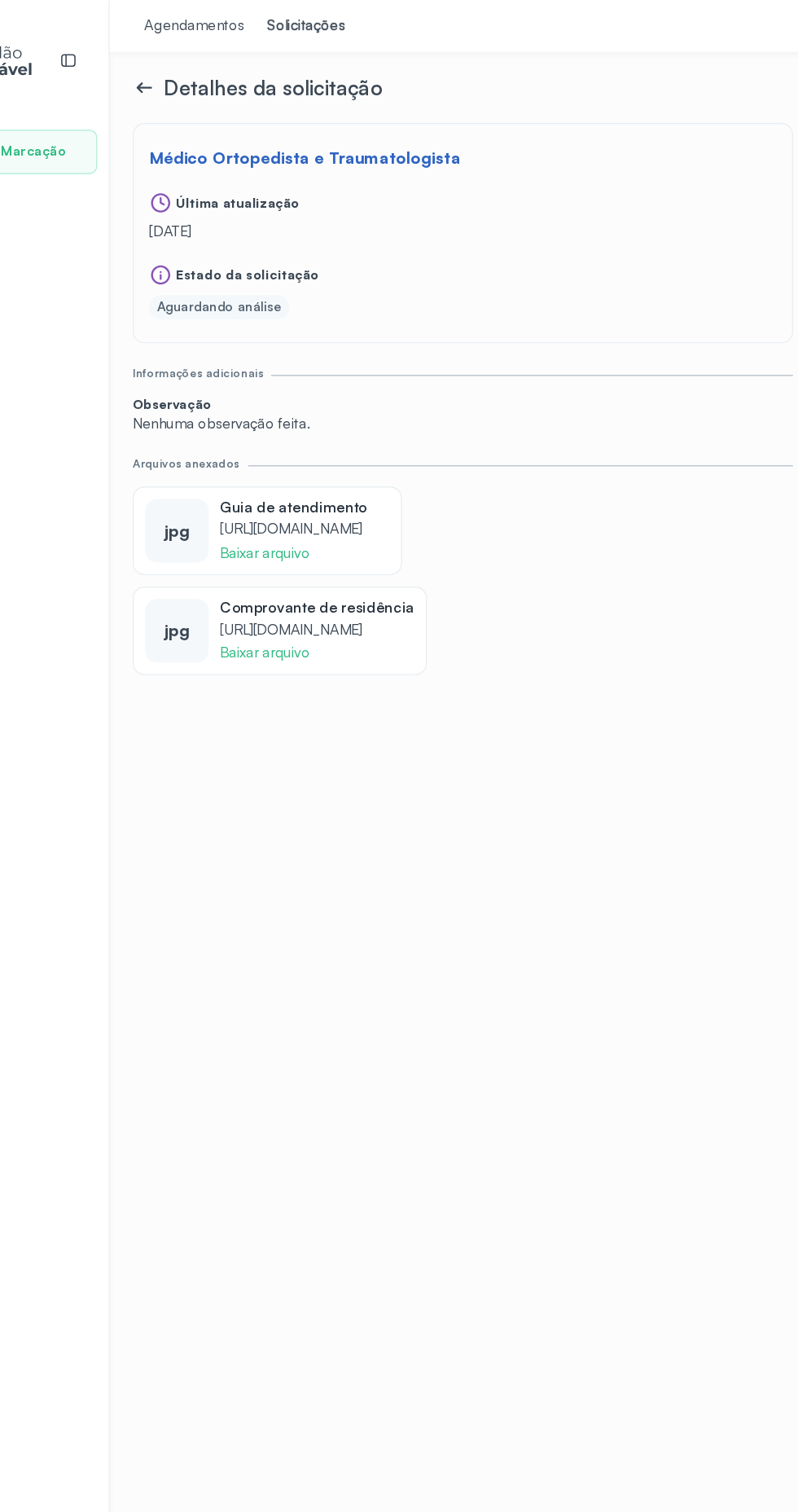
click at [501, 365] on span "Nenhuma observação feita." at bounding box center [499, 360] width 560 height 15
click at [519, 333] on div "Informações adicionais Observação Nenhuma observação feita." at bounding box center [499, 339] width 560 height 57
click at [516, 326] on div "Informações adicionais Observação Nenhuma observação feita." at bounding box center [499, 339] width 560 height 57
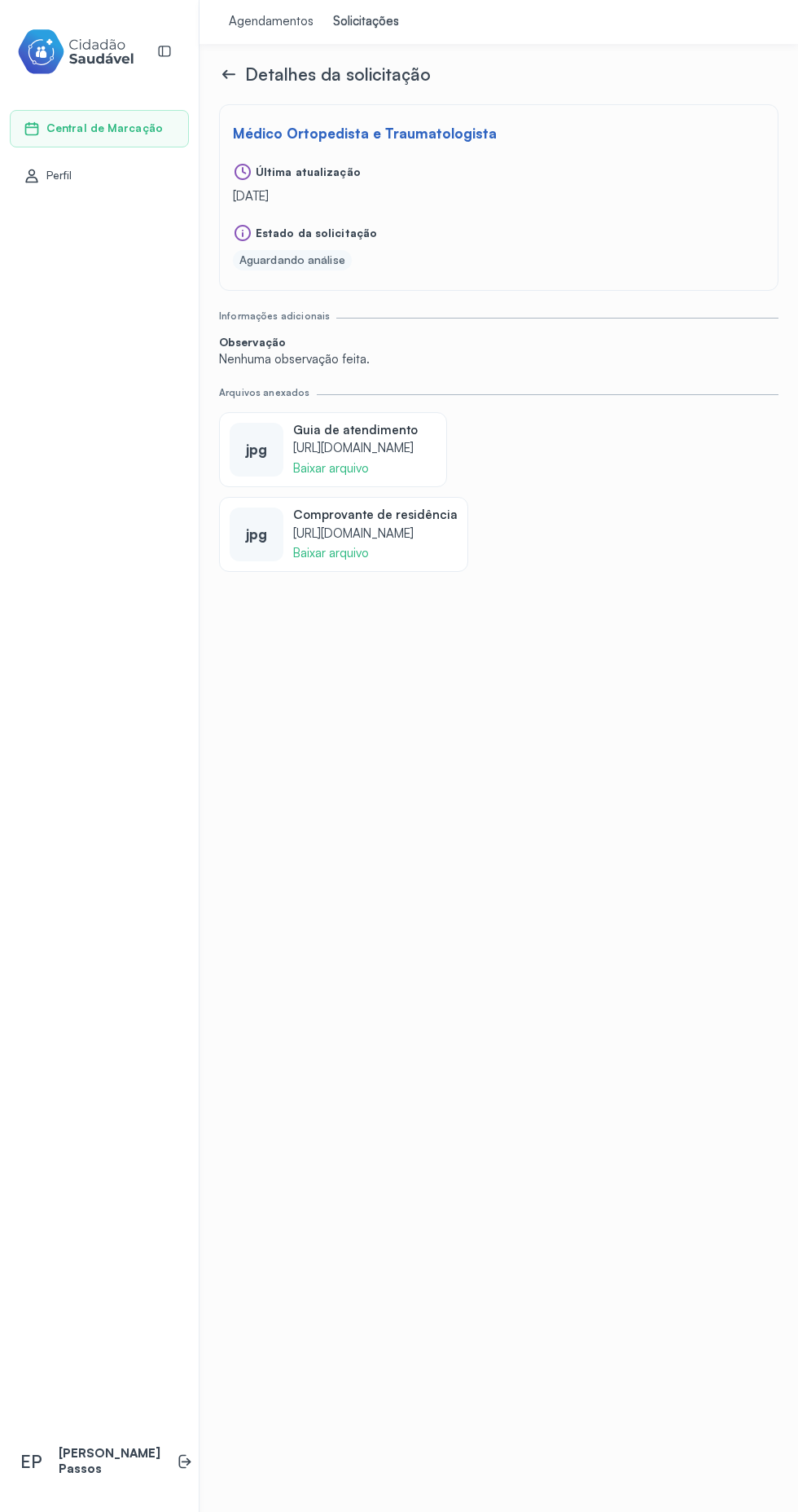
click at [512, 382] on div "Informações adicionais Observação Nenhuma observação feita. Arquivos anexados j…" at bounding box center [499, 441] width 560 height 261
click at [526, 343] on span "Observação" at bounding box center [499, 342] width 560 height 14
click at [31, 181] on icon at bounding box center [31, 182] width 12 height 2
